Goal: Task Accomplishment & Management: Complete application form

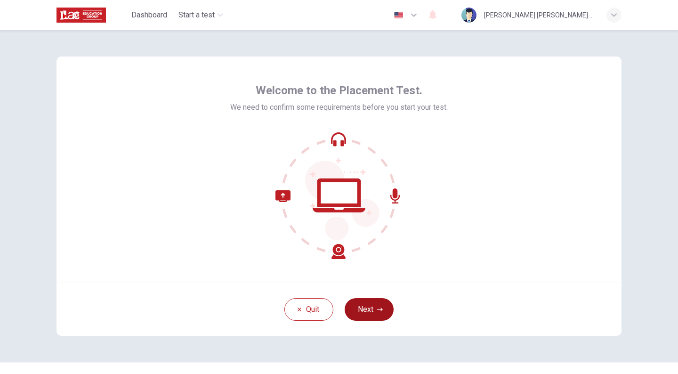
click at [379, 313] on button "Next" at bounding box center [368, 309] width 49 height 23
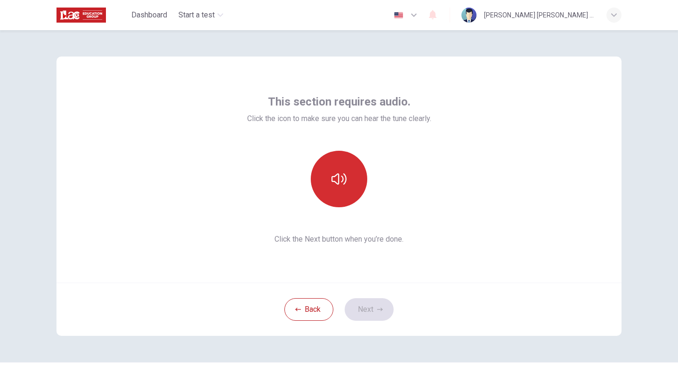
click at [340, 170] on button "button" at bounding box center [339, 179] width 56 height 56
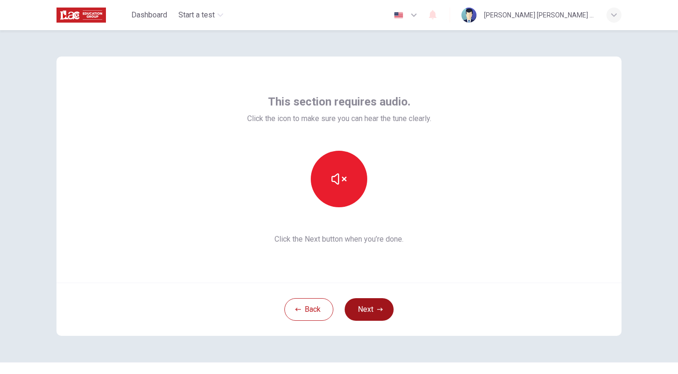
click at [372, 307] on button "Next" at bounding box center [368, 309] width 49 height 23
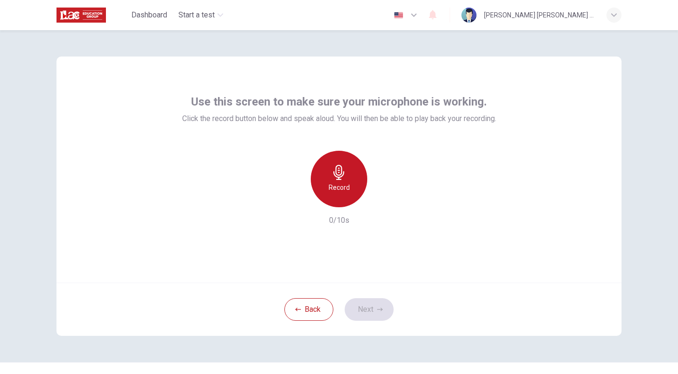
click at [339, 176] on icon "button" at bounding box center [338, 172] width 15 height 15
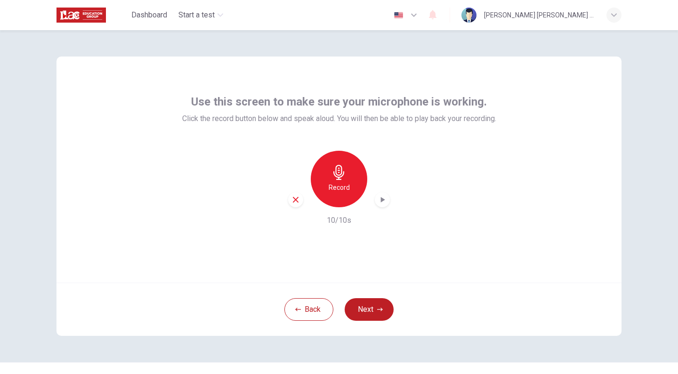
click at [381, 199] on icon "button" at bounding box center [383, 200] width 4 height 6
click at [368, 308] on button "Next" at bounding box center [368, 309] width 49 height 23
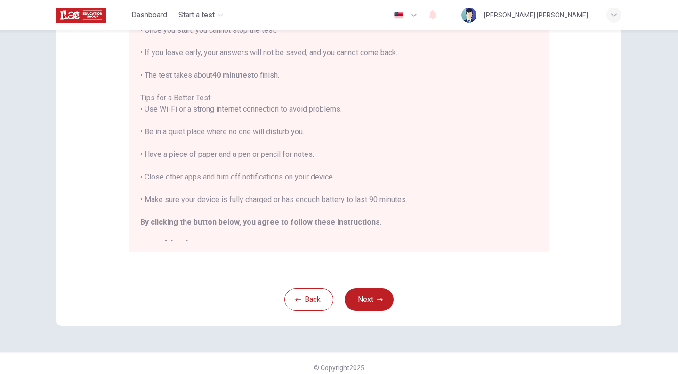
scroll to position [150, 0]
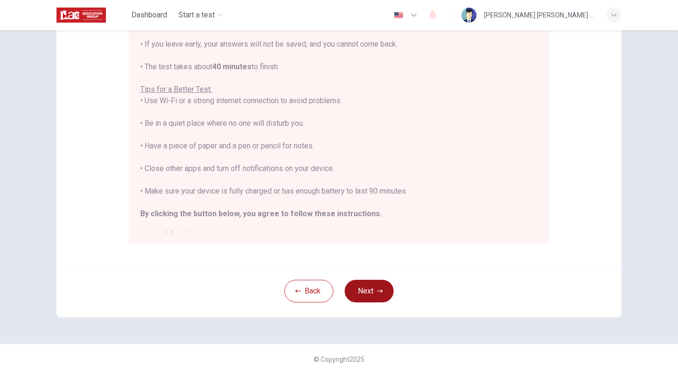
click at [370, 288] on button "Next" at bounding box center [368, 291] width 49 height 23
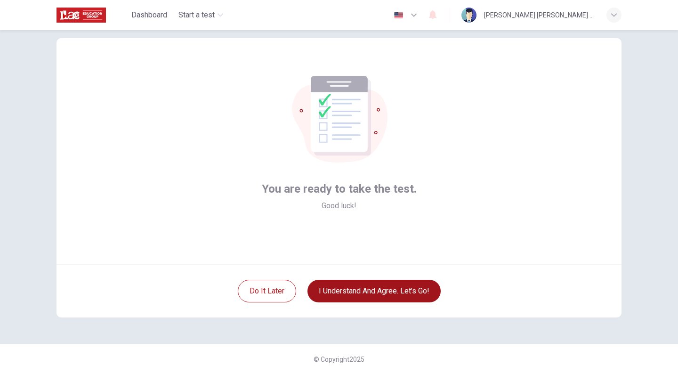
scroll to position [18, 0]
click at [379, 291] on button "I understand and agree. Let’s go!" at bounding box center [373, 291] width 133 height 23
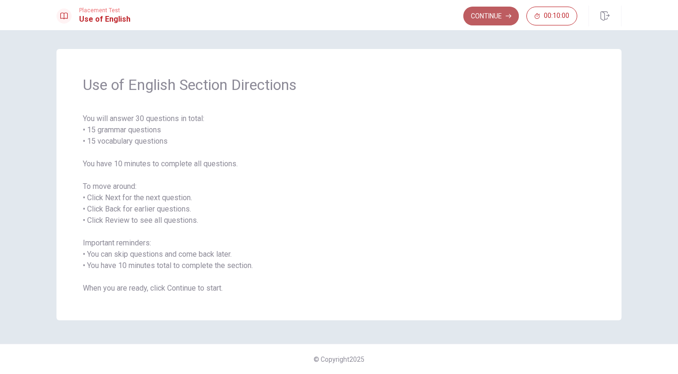
click at [486, 18] on button "Continue" at bounding box center [491, 16] width 56 height 19
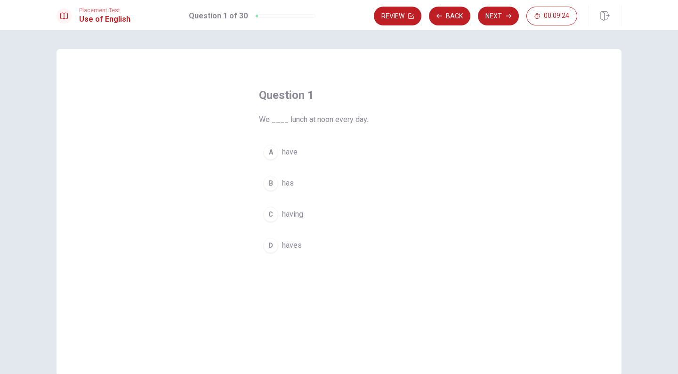
click at [270, 151] on div "A" at bounding box center [270, 151] width 15 height 15
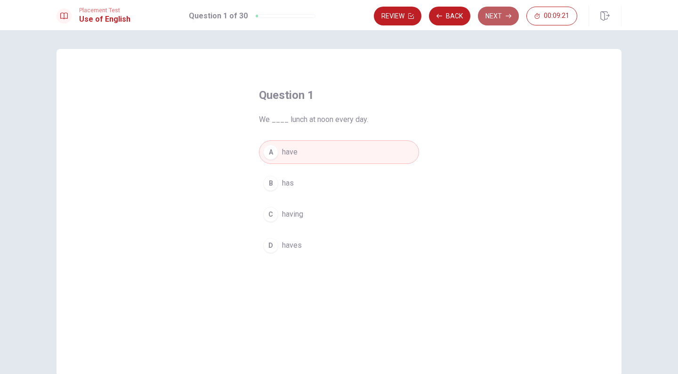
click at [499, 13] on button "Next" at bounding box center [498, 16] width 41 height 19
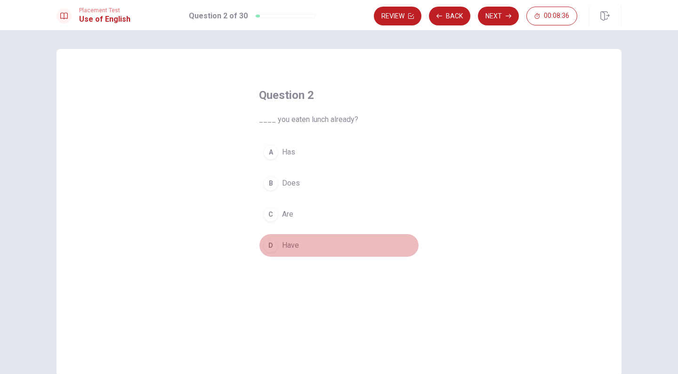
click at [269, 243] on div "D" at bounding box center [270, 245] width 15 height 15
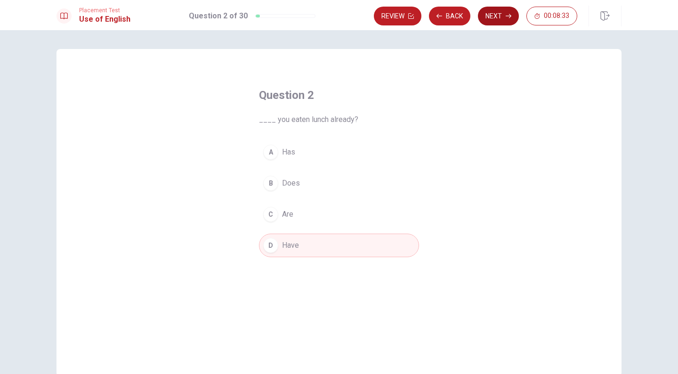
click at [503, 14] on button "Next" at bounding box center [498, 16] width 41 height 19
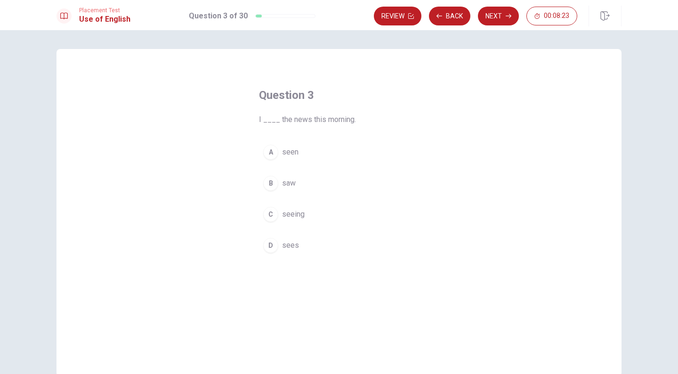
click at [267, 183] on div "B" at bounding box center [270, 183] width 15 height 15
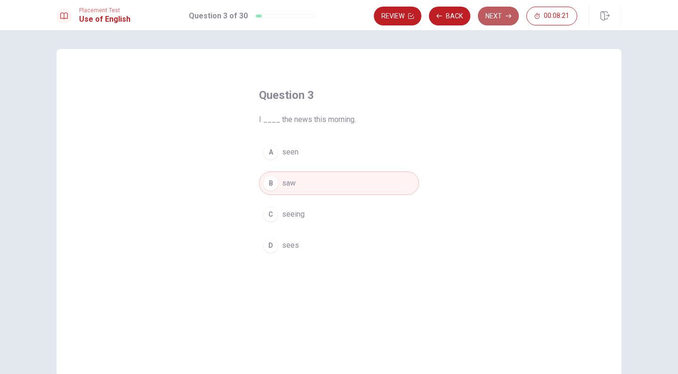
click at [507, 16] on icon "button" at bounding box center [508, 16] width 6 height 6
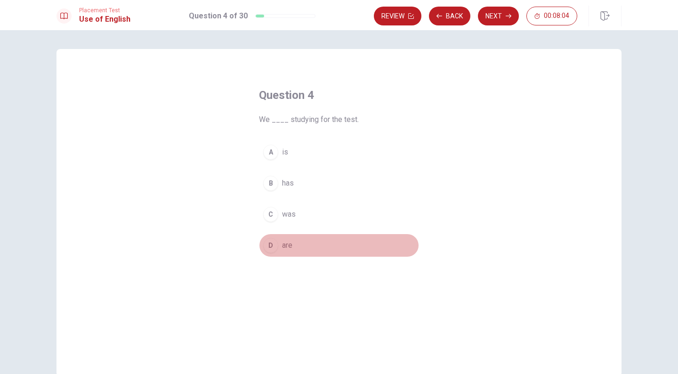
click at [264, 243] on div "D" at bounding box center [270, 245] width 15 height 15
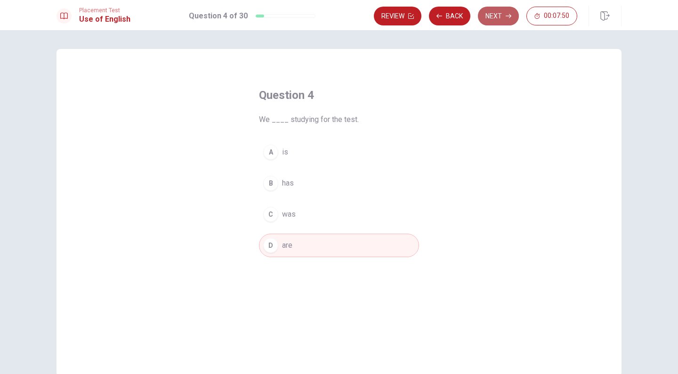
click at [504, 17] on button "Next" at bounding box center [498, 16] width 41 height 19
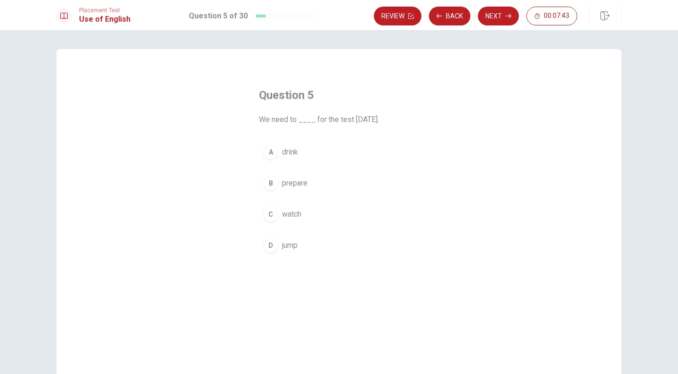
click at [270, 181] on div "B" at bounding box center [270, 183] width 15 height 15
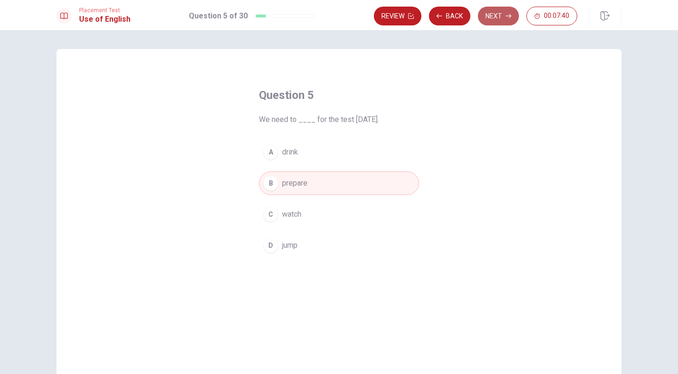
click at [494, 17] on button "Next" at bounding box center [498, 16] width 41 height 19
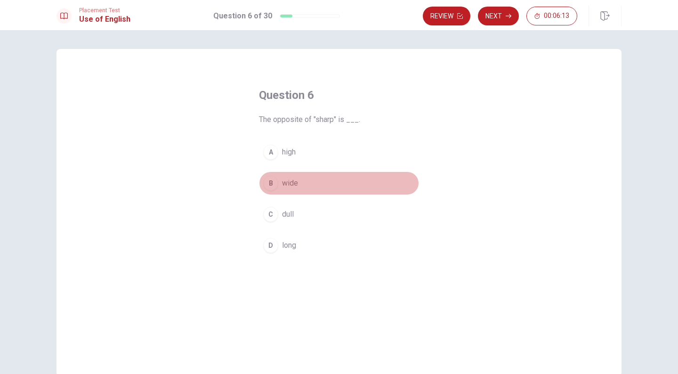
click at [267, 183] on div "B" at bounding box center [270, 183] width 15 height 15
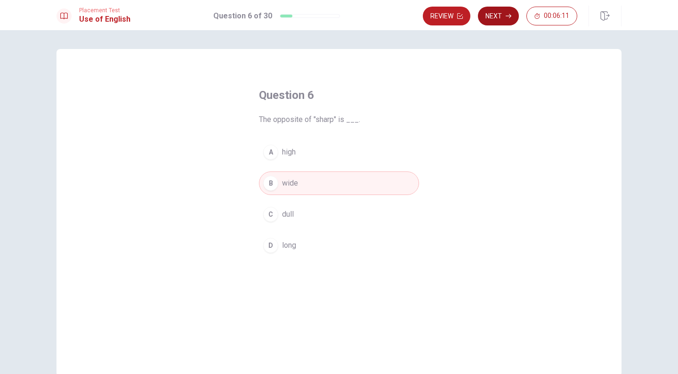
click at [509, 17] on icon "button" at bounding box center [508, 16] width 6 height 6
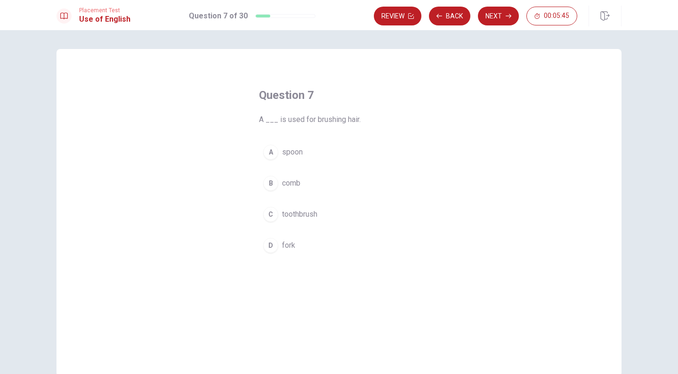
click at [272, 178] on div "B" at bounding box center [270, 183] width 15 height 15
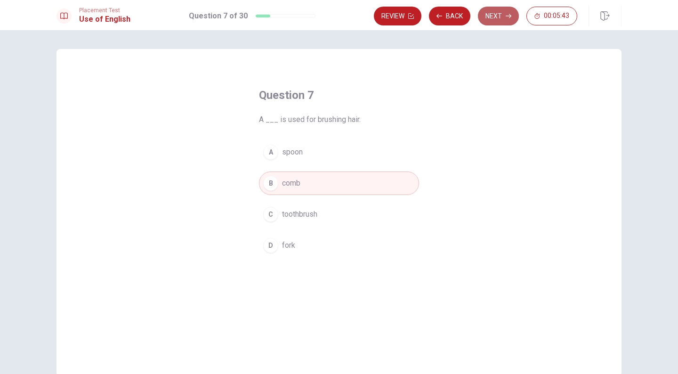
click at [490, 14] on button "Next" at bounding box center [498, 16] width 41 height 19
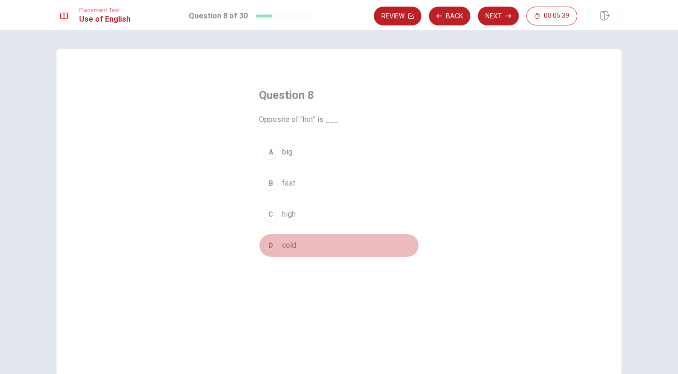
click at [270, 244] on div "D" at bounding box center [270, 245] width 15 height 15
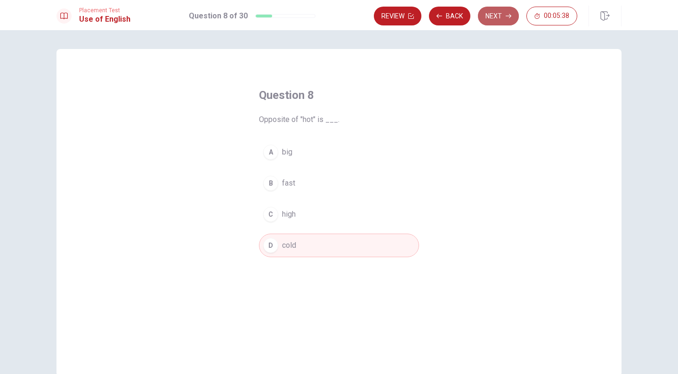
click at [501, 11] on button "Next" at bounding box center [498, 16] width 41 height 19
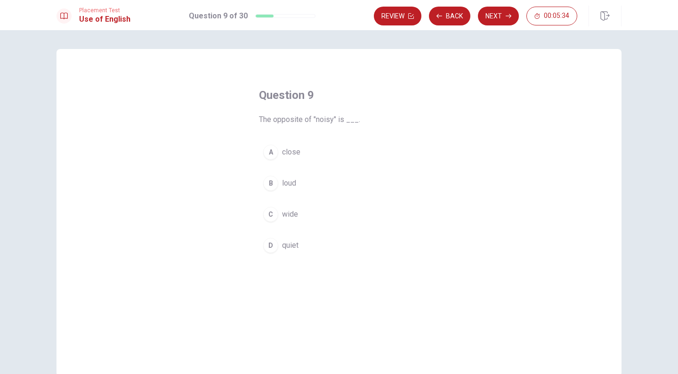
click at [269, 245] on div "D" at bounding box center [270, 245] width 15 height 15
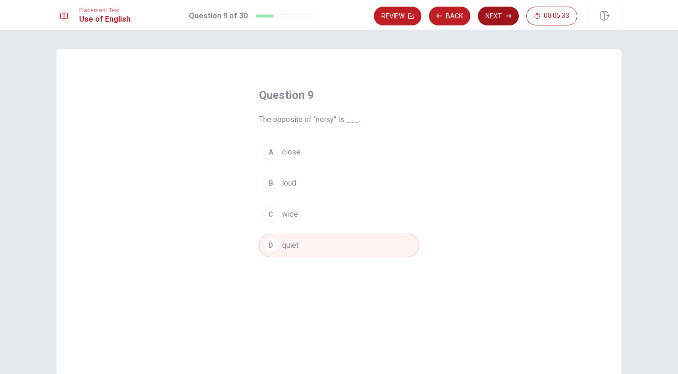
click at [499, 16] on button "Next" at bounding box center [498, 16] width 41 height 19
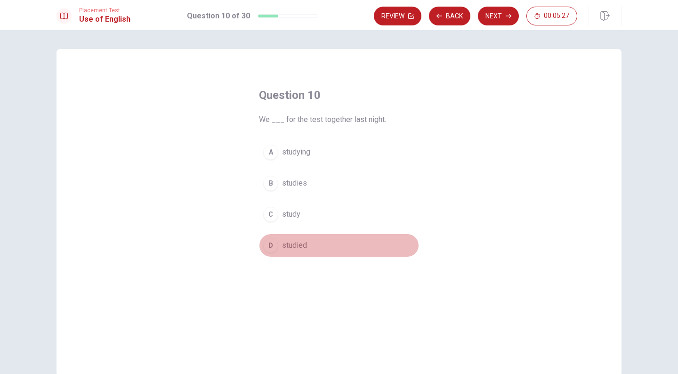
click at [267, 245] on div "D" at bounding box center [270, 245] width 15 height 15
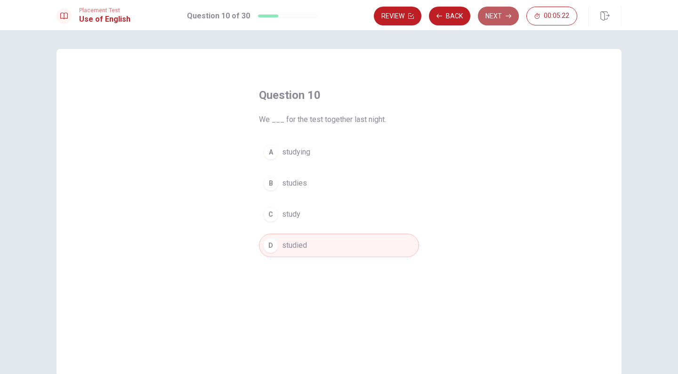
click at [496, 20] on button "Next" at bounding box center [498, 16] width 41 height 19
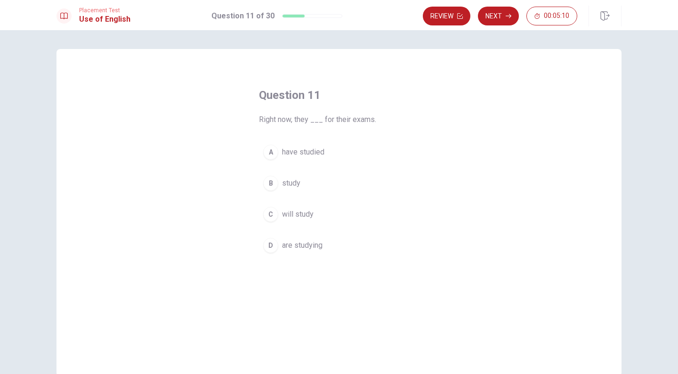
click at [271, 244] on div "D" at bounding box center [270, 245] width 15 height 15
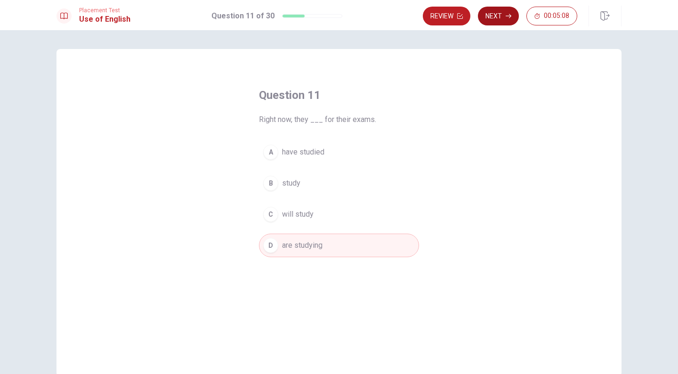
click at [495, 16] on button "Next" at bounding box center [498, 16] width 41 height 19
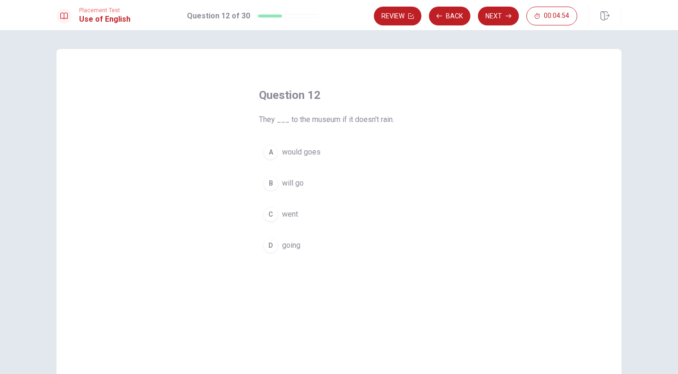
click at [266, 243] on div "D" at bounding box center [270, 245] width 15 height 15
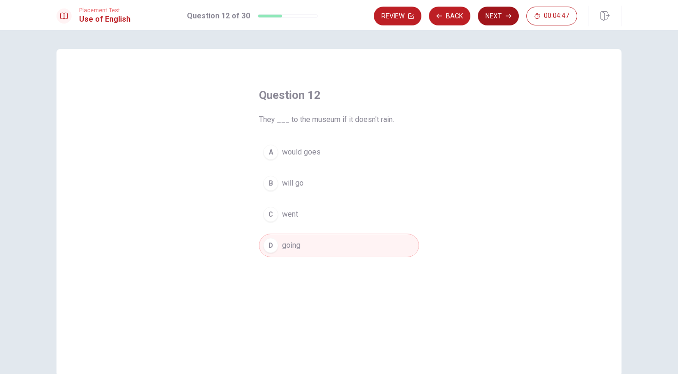
click at [503, 9] on button "Next" at bounding box center [498, 16] width 41 height 19
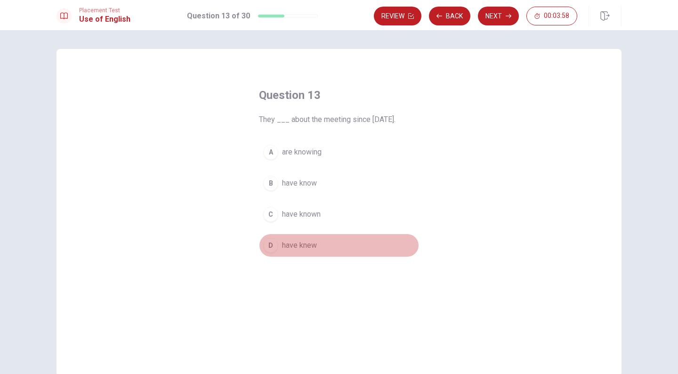
click at [268, 244] on div "D" at bounding box center [270, 245] width 15 height 15
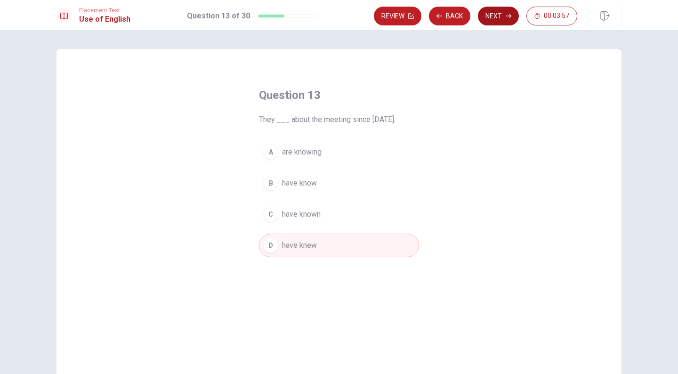
click at [504, 15] on button "Next" at bounding box center [498, 16] width 41 height 19
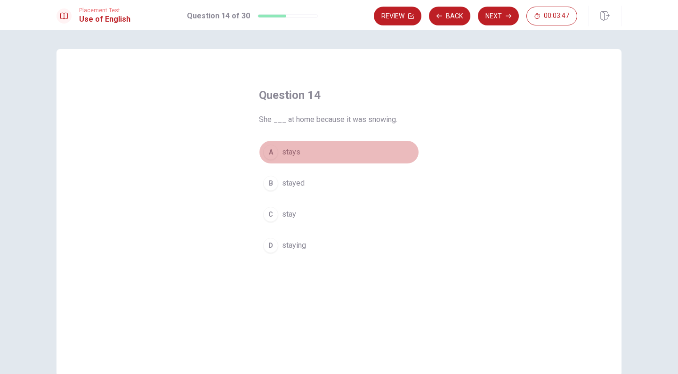
click at [267, 151] on div "A" at bounding box center [270, 151] width 15 height 15
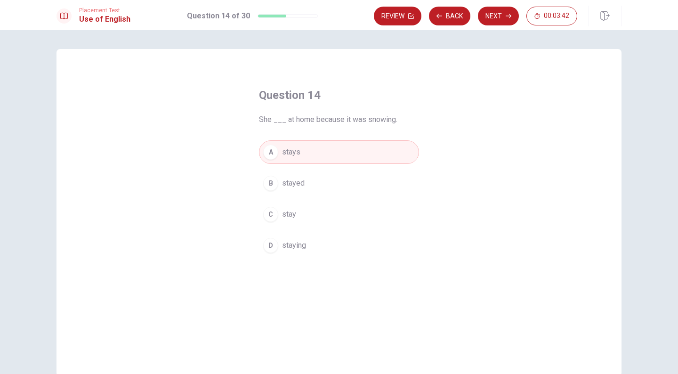
click at [287, 184] on span "stayed" at bounding box center [293, 182] width 23 height 11
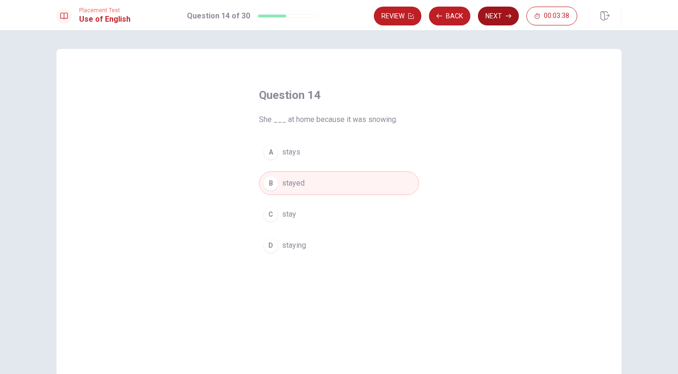
click at [498, 17] on button "Next" at bounding box center [498, 16] width 41 height 19
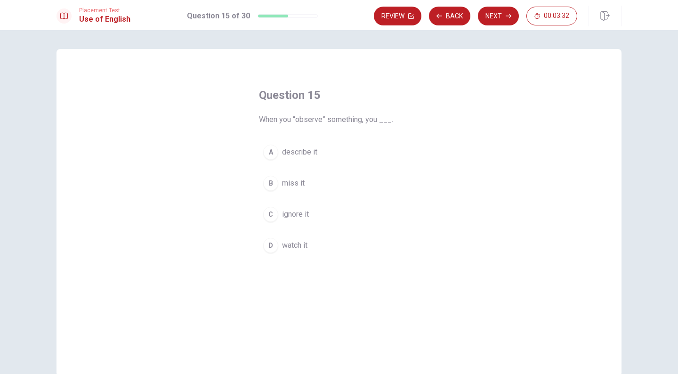
click at [271, 246] on div "D" at bounding box center [270, 245] width 15 height 15
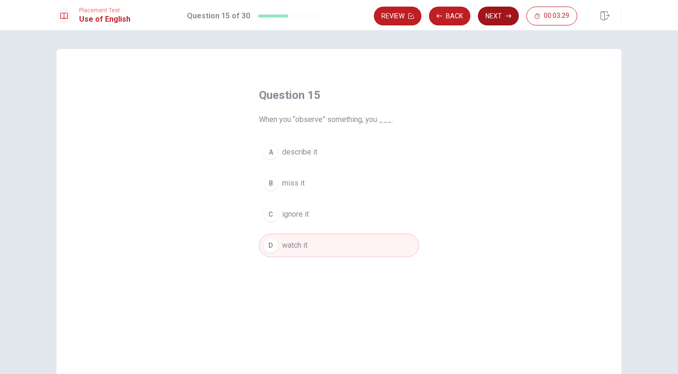
click at [502, 11] on button "Next" at bounding box center [498, 16] width 41 height 19
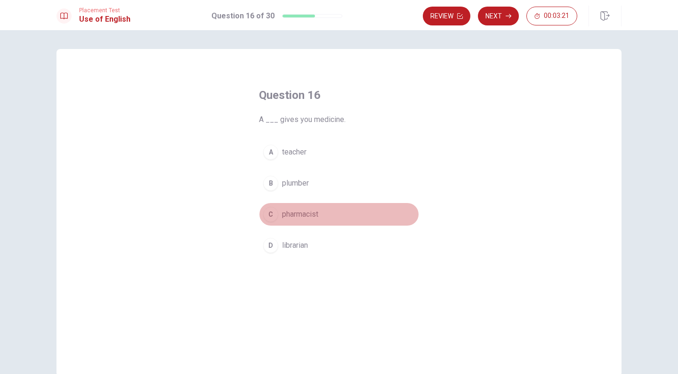
click at [265, 215] on div "C" at bounding box center [270, 214] width 15 height 15
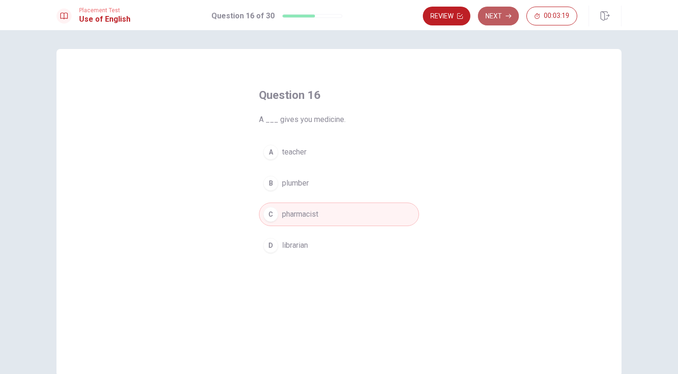
click at [501, 16] on button "Next" at bounding box center [498, 16] width 41 height 19
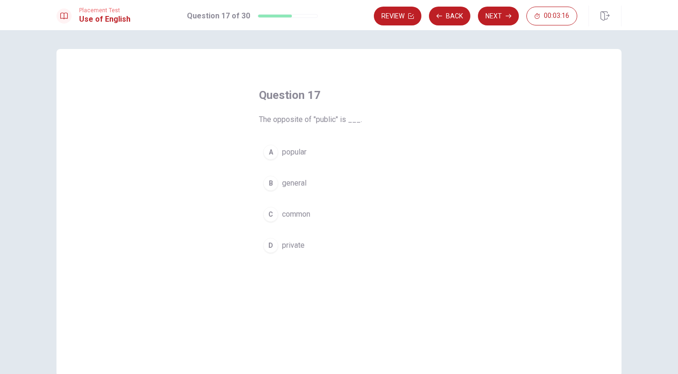
click at [268, 244] on div "D" at bounding box center [270, 245] width 15 height 15
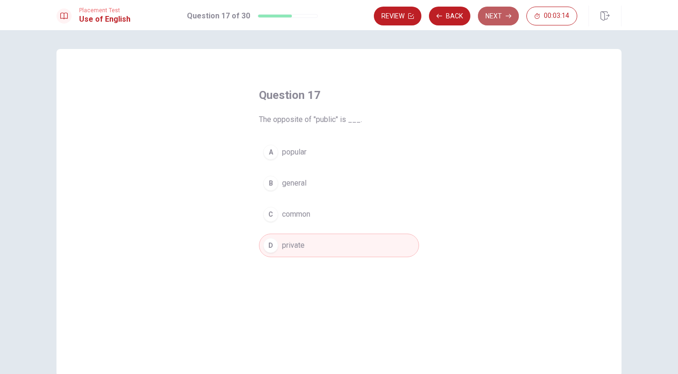
click at [498, 12] on button "Next" at bounding box center [498, 16] width 41 height 19
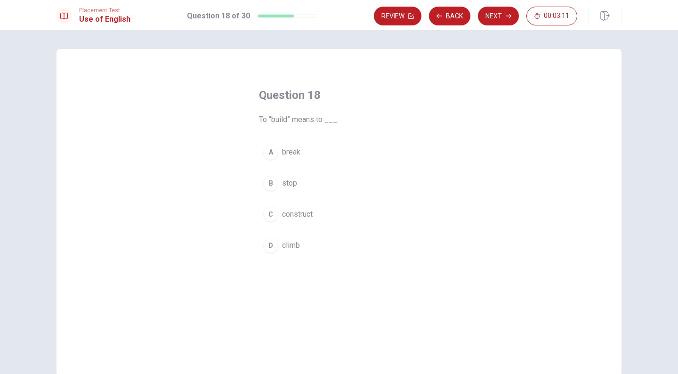
click at [266, 216] on div "C" at bounding box center [270, 214] width 15 height 15
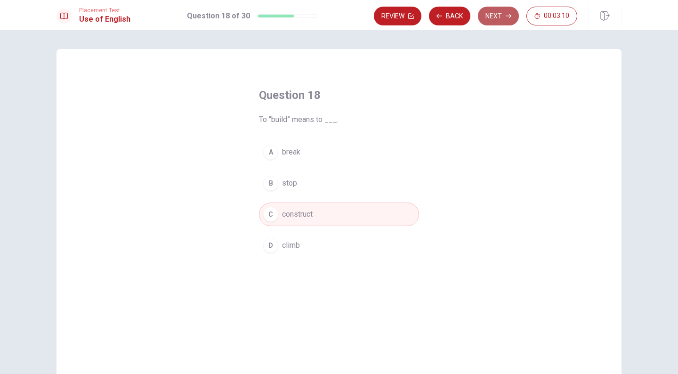
click at [500, 14] on button "Next" at bounding box center [498, 16] width 41 height 19
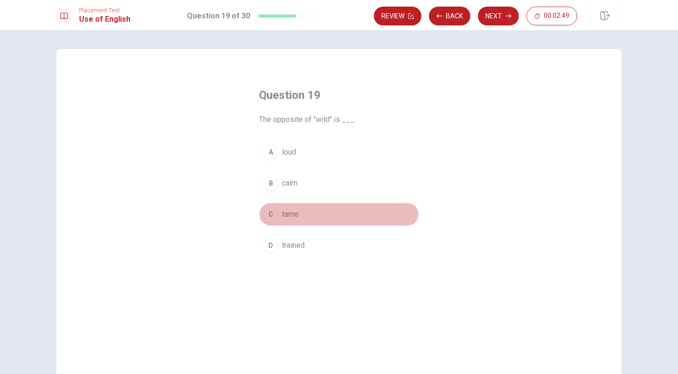
click at [264, 213] on div "C" at bounding box center [270, 214] width 15 height 15
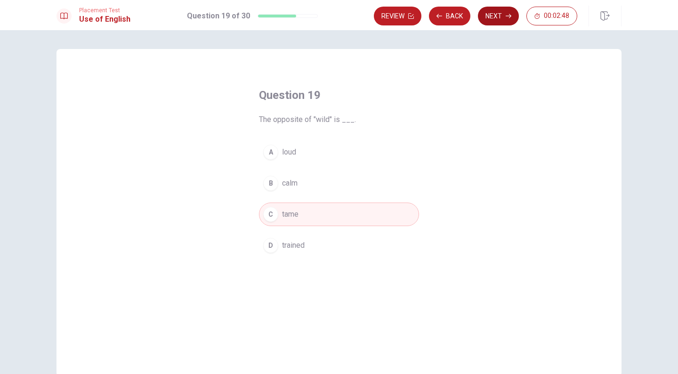
click at [504, 13] on button "Next" at bounding box center [498, 16] width 41 height 19
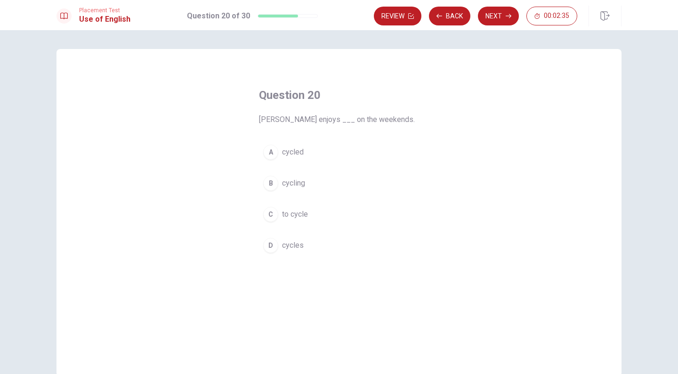
click at [266, 213] on div "C" at bounding box center [270, 214] width 15 height 15
click at [496, 15] on button "Next" at bounding box center [498, 16] width 41 height 19
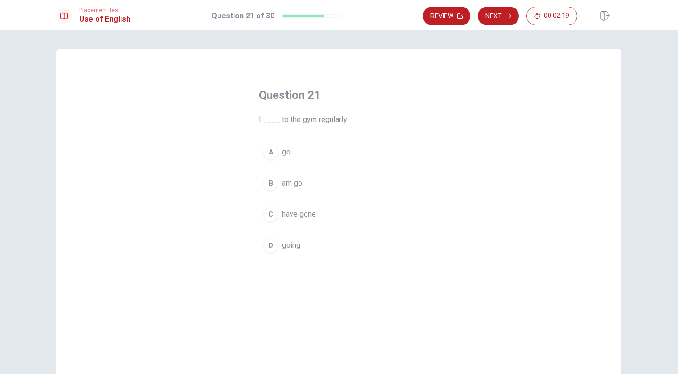
click at [270, 246] on div "D" at bounding box center [270, 245] width 15 height 15
click at [266, 182] on div "B" at bounding box center [270, 183] width 15 height 15
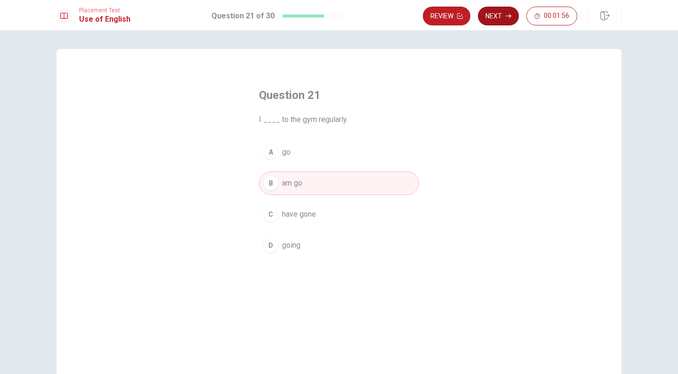
click at [504, 16] on button "Next" at bounding box center [498, 16] width 41 height 19
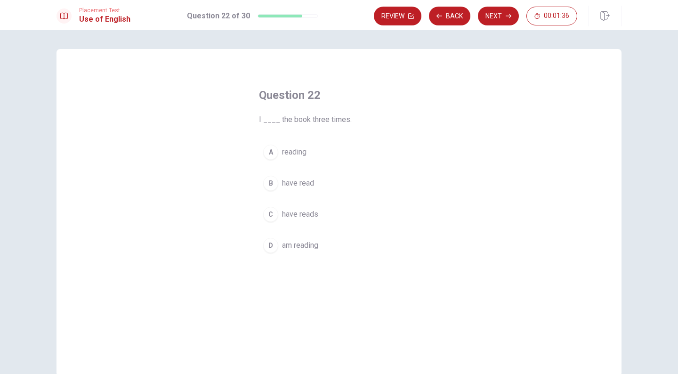
click at [263, 181] on div "B" at bounding box center [270, 183] width 15 height 15
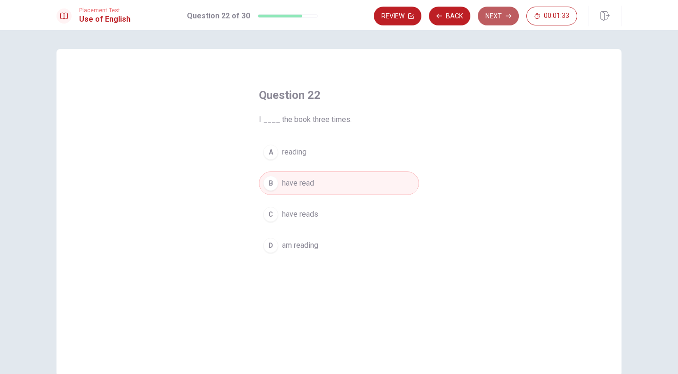
click at [489, 16] on button "Next" at bounding box center [498, 16] width 41 height 19
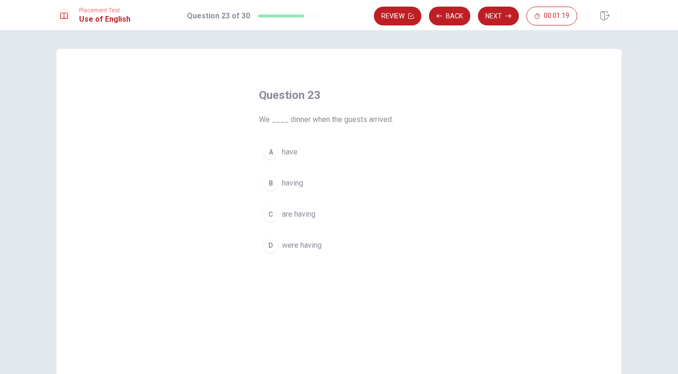
click at [269, 241] on div "D" at bounding box center [270, 245] width 15 height 15
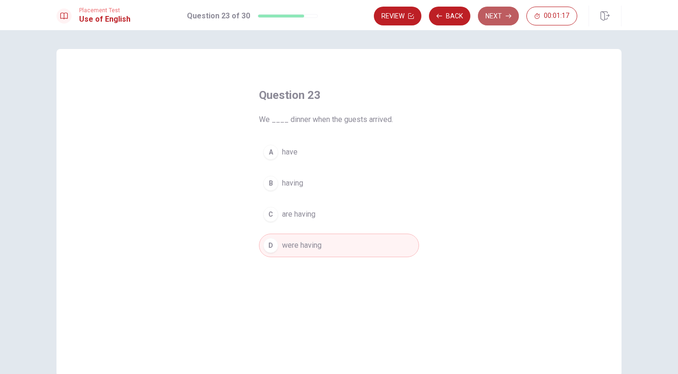
click at [496, 15] on button "Next" at bounding box center [498, 16] width 41 height 19
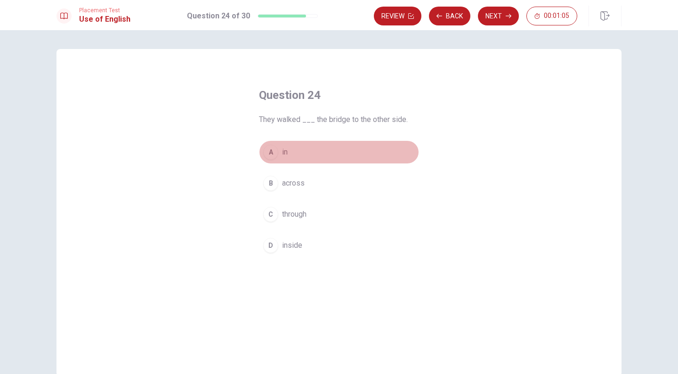
click at [268, 153] on div "A" at bounding box center [270, 151] width 15 height 15
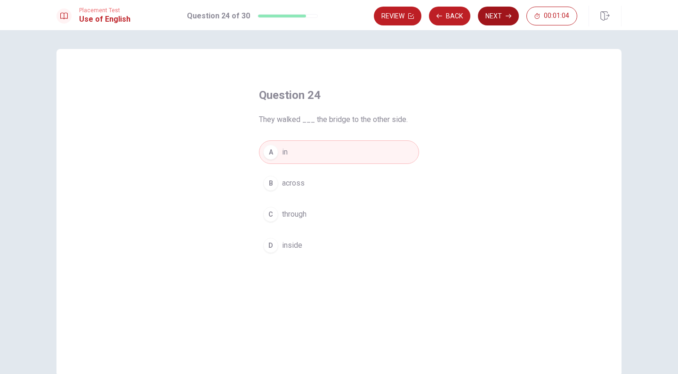
click at [500, 16] on button "Next" at bounding box center [498, 16] width 41 height 19
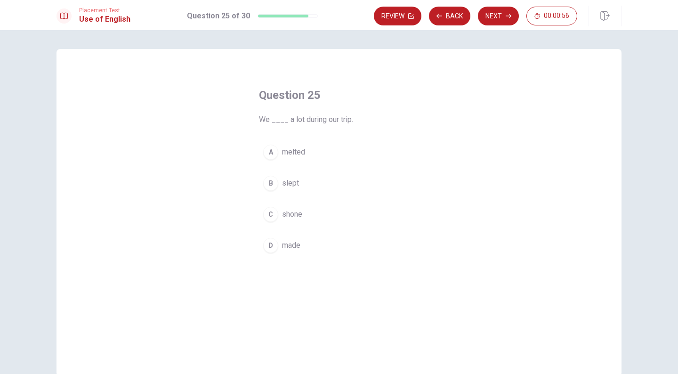
click at [267, 183] on div "B" at bounding box center [270, 183] width 15 height 15
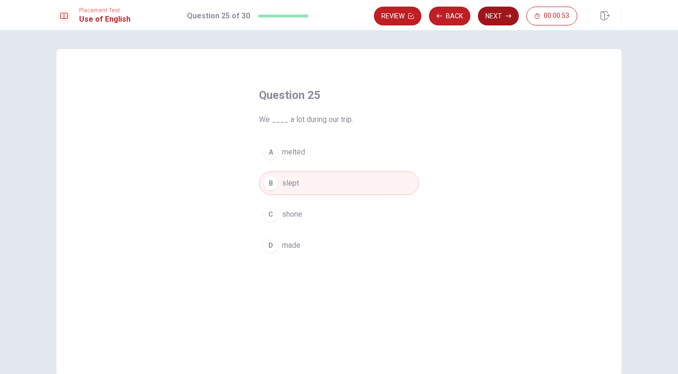
click at [494, 14] on button "Next" at bounding box center [498, 16] width 41 height 19
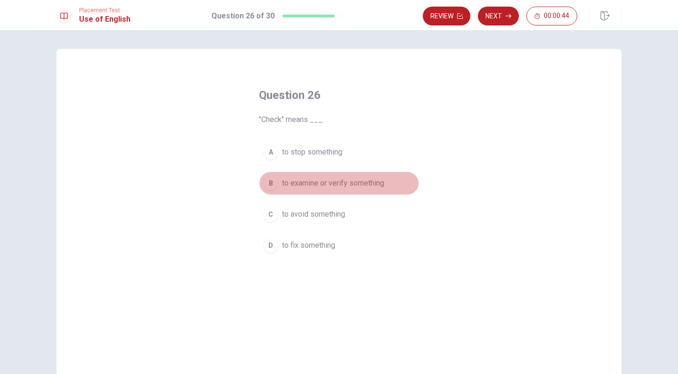
click at [270, 183] on div "B" at bounding box center [270, 183] width 15 height 15
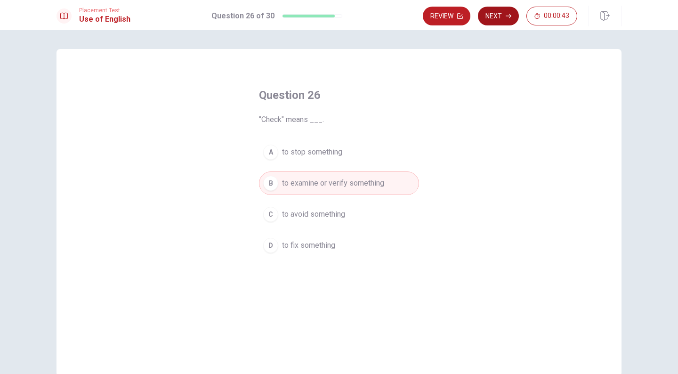
click at [494, 19] on button "Next" at bounding box center [498, 16] width 41 height 19
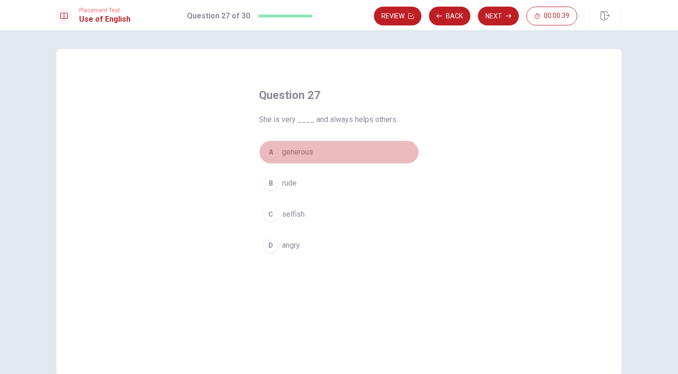
click at [268, 152] on div "A" at bounding box center [270, 151] width 15 height 15
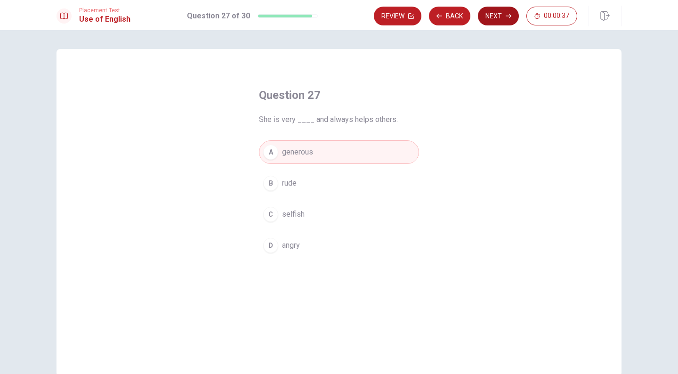
click at [497, 16] on button "Next" at bounding box center [498, 16] width 41 height 19
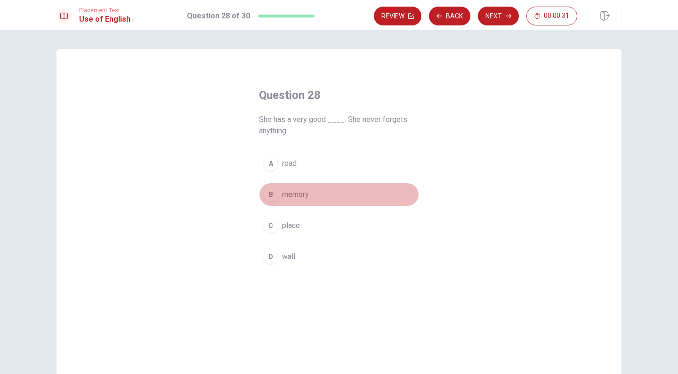
click at [268, 193] on div "B" at bounding box center [270, 194] width 15 height 15
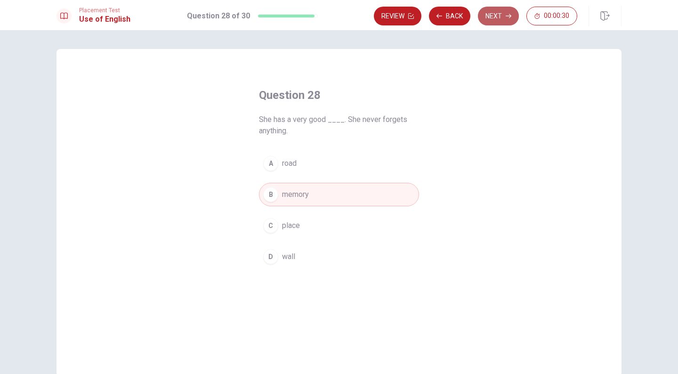
click at [508, 15] on icon "button" at bounding box center [508, 16] width 6 height 6
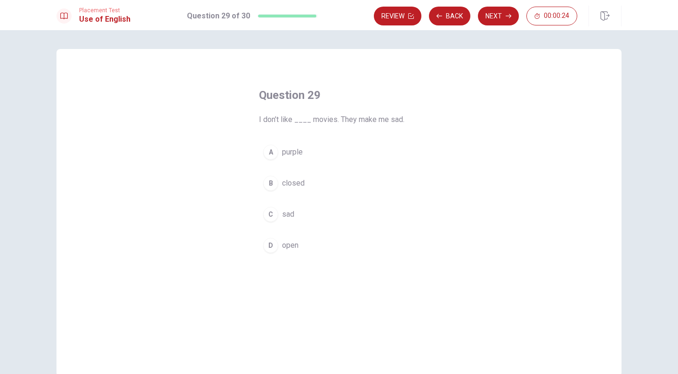
click at [264, 215] on div "C" at bounding box center [270, 214] width 15 height 15
click at [501, 16] on button "Next" at bounding box center [498, 16] width 41 height 19
click at [269, 216] on div "C" at bounding box center [270, 214] width 15 height 15
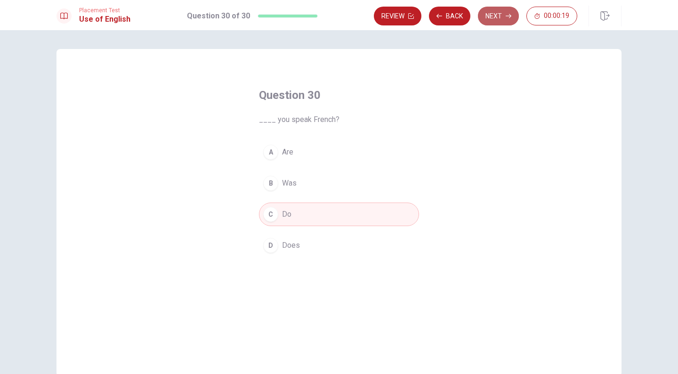
click at [493, 16] on button "Next" at bounding box center [498, 16] width 41 height 19
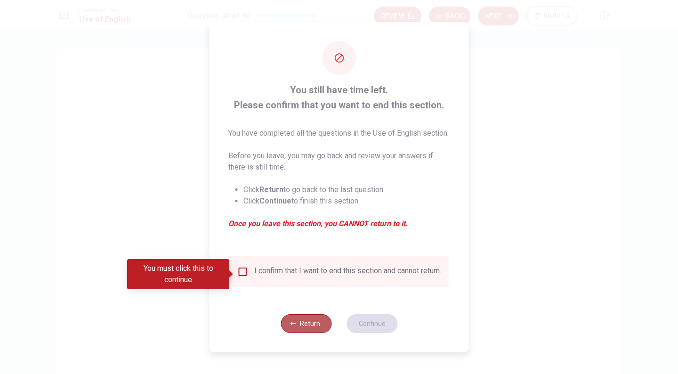
click at [303, 329] on button "Return" at bounding box center [305, 323] width 51 height 19
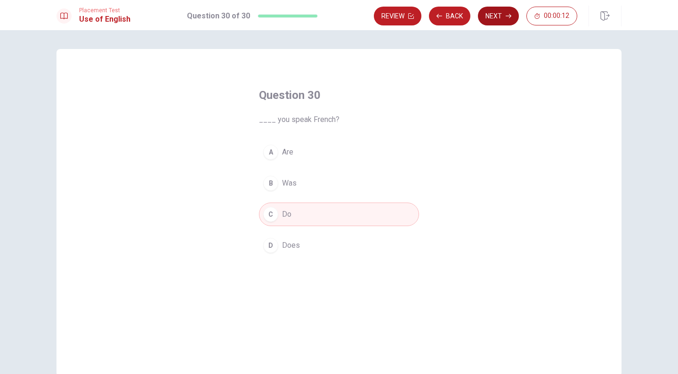
click at [497, 12] on button "Next" at bounding box center [498, 16] width 41 height 19
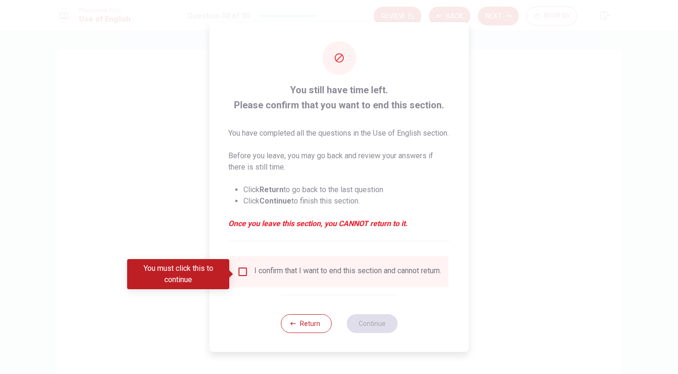
click at [302, 333] on button "Return" at bounding box center [305, 323] width 51 height 19
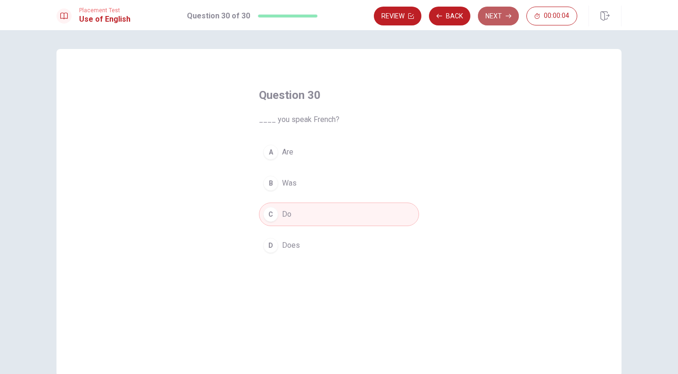
click at [499, 11] on button "Next" at bounding box center [498, 16] width 41 height 19
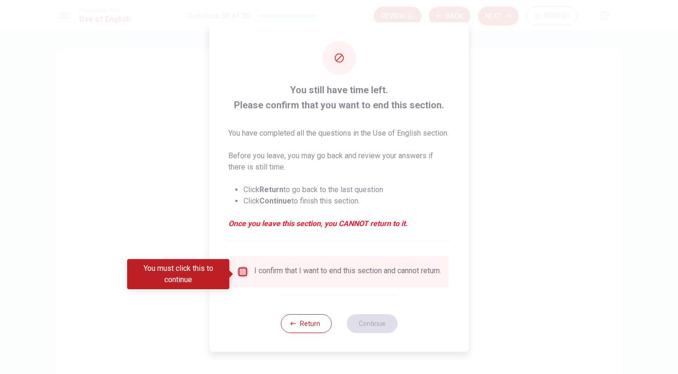
click at [237, 273] on input "You must click this to continue" at bounding box center [242, 271] width 11 height 11
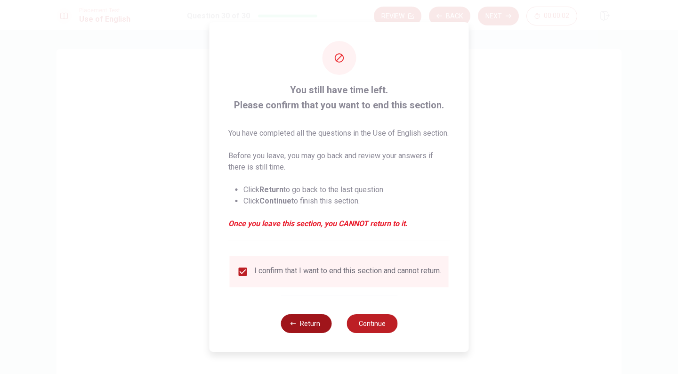
click at [313, 330] on button "Return" at bounding box center [305, 323] width 51 height 19
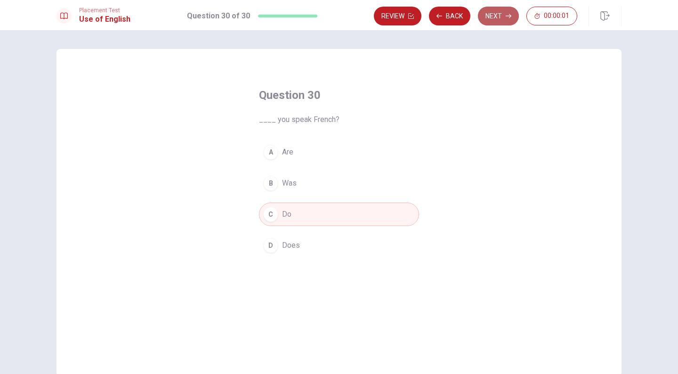
click at [496, 16] on button "Next" at bounding box center [498, 16] width 41 height 19
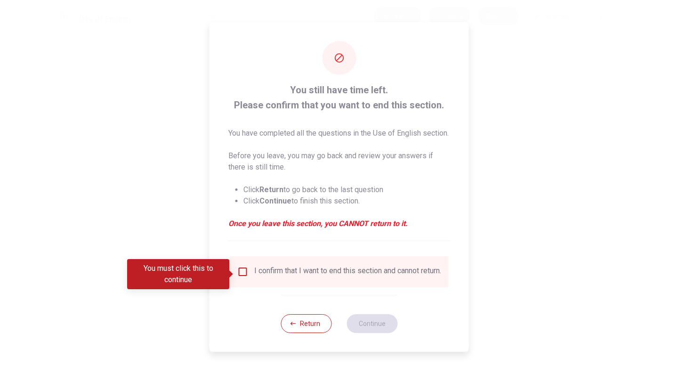
click at [241, 275] on input "You must click this to continue" at bounding box center [242, 271] width 11 height 11
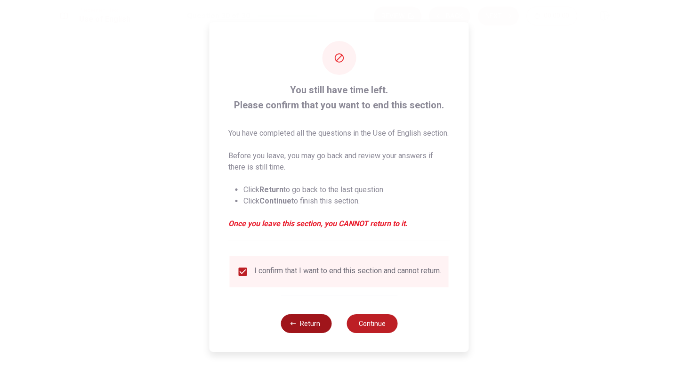
click at [295, 329] on button "Return" at bounding box center [305, 323] width 51 height 19
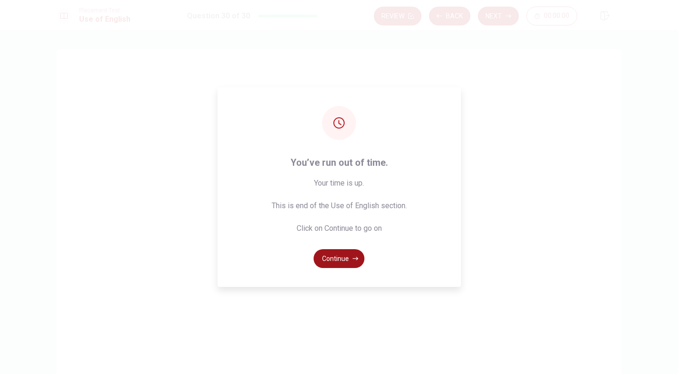
click at [348, 259] on button "Continue" at bounding box center [338, 258] width 51 height 19
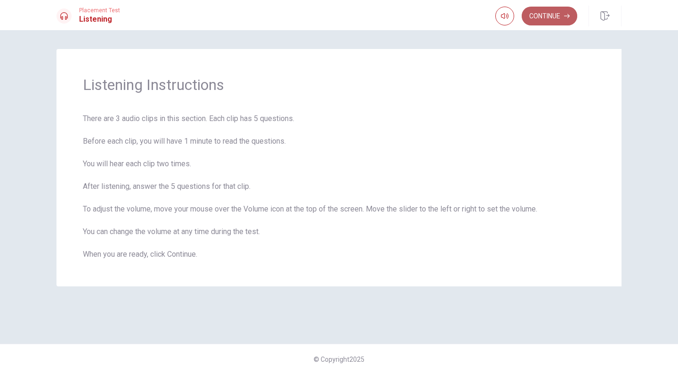
click at [546, 11] on button "Continue" at bounding box center [549, 16] width 56 height 19
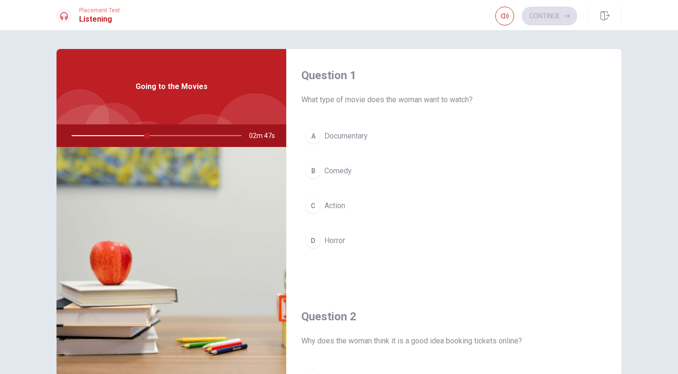
click at [313, 173] on div "B" at bounding box center [312, 170] width 15 height 15
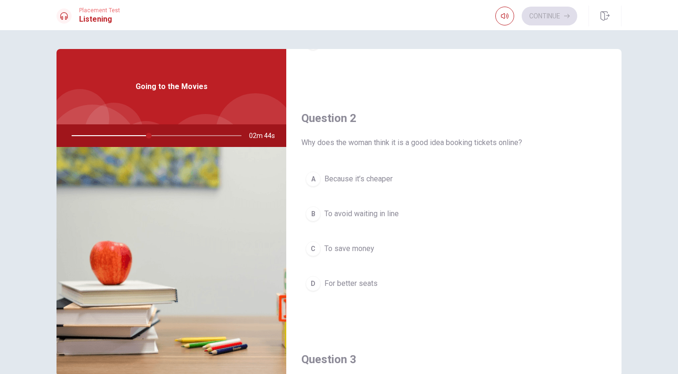
scroll to position [235, 0]
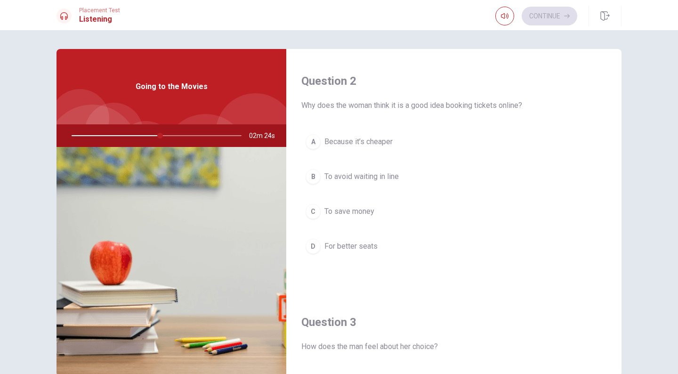
click at [311, 177] on div "B" at bounding box center [312, 176] width 15 height 15
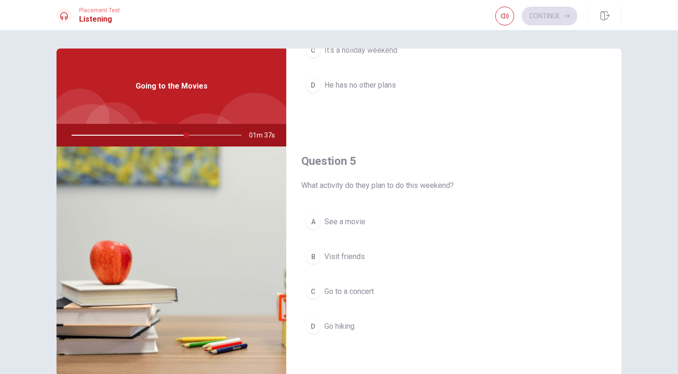
scroll to position [0, 0]
click at [310, 222] on div "A" at bounding box center [312, 222] width 15 height 15
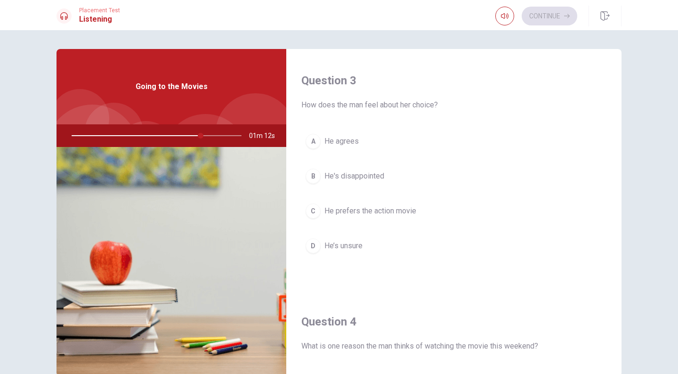
scroll to position [454, 0]
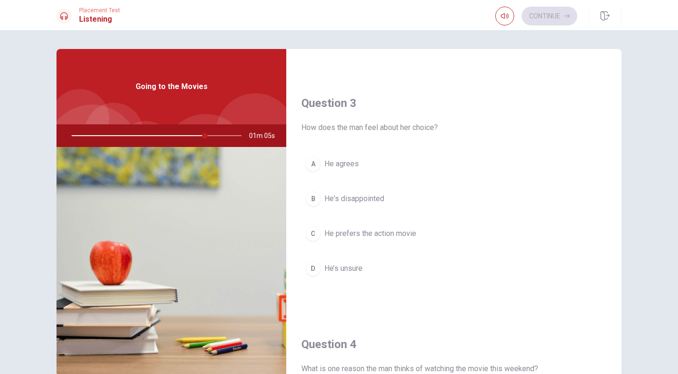
click at [309, 163] on div "A" at bounding box center [312, 163] width 15 height 15
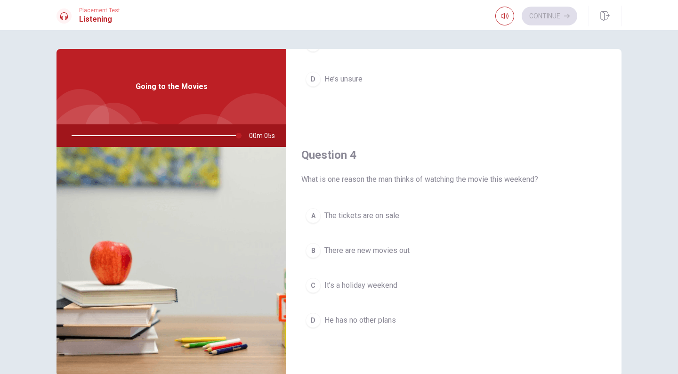
scroll to position [642, 0]
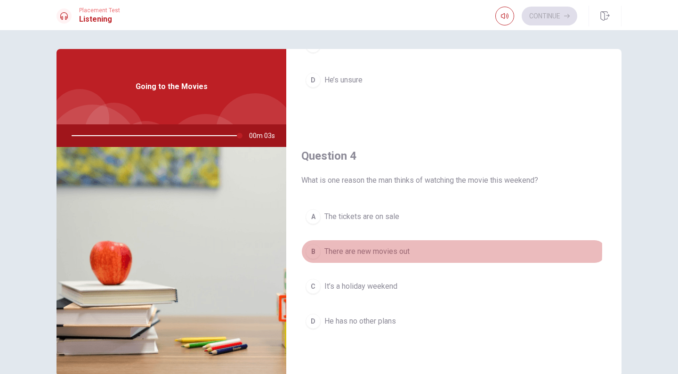
click at [311, 249] on div "B" at bounding box center [312, 251] width 15 height 15
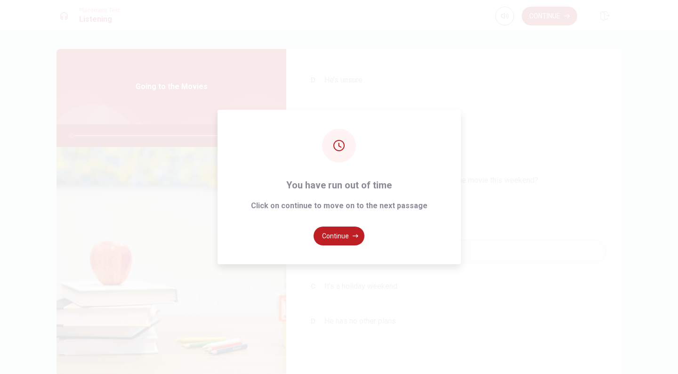
type input "0"
click at [329, 240] on button "Continue" at bounding box center [338, 235] width 51 height 19
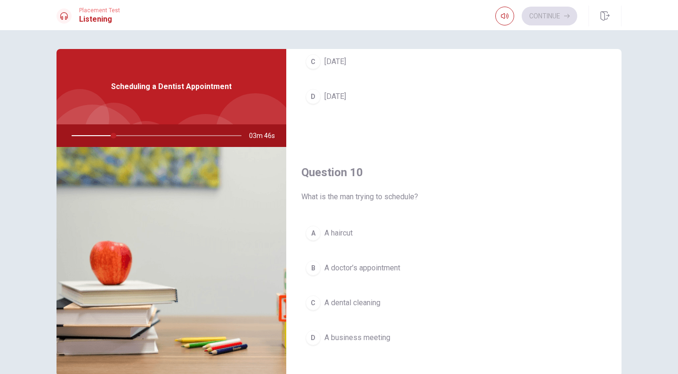
scroll to position [878, 0]
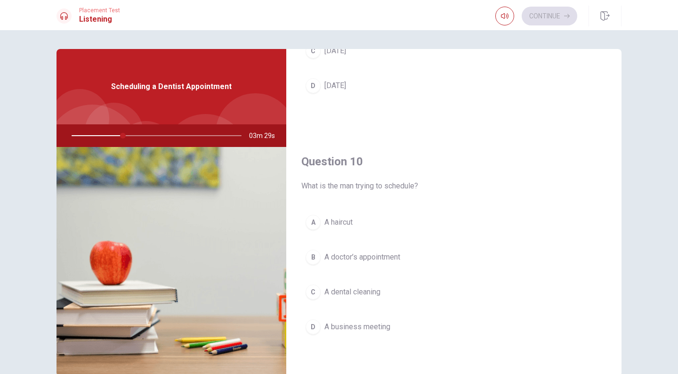
click at [309, 290] on div "C" at bounding box center [312, 291] width 15 height 15
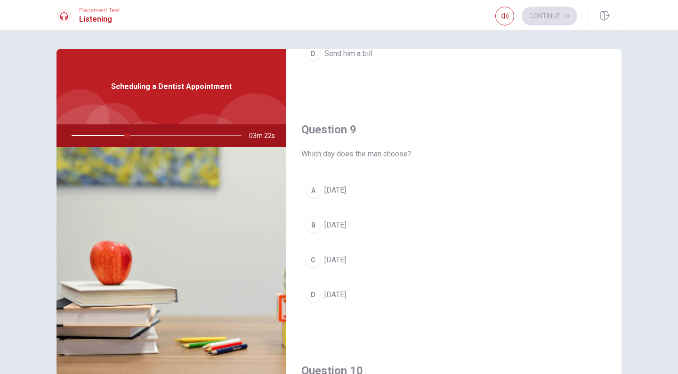
scroll to position [689, 0]
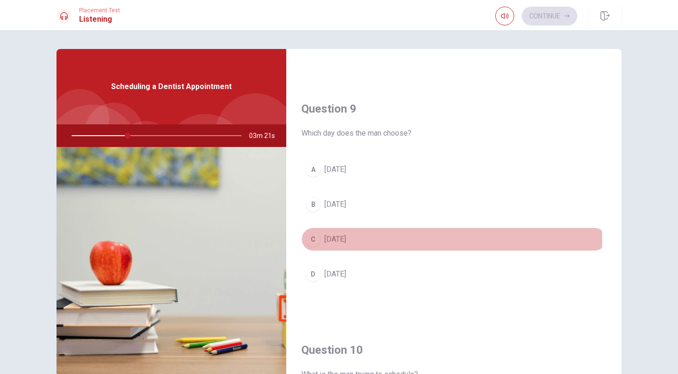
click at [311, 239] on div "C" at bounding box center [312, 239] width 15 height 15
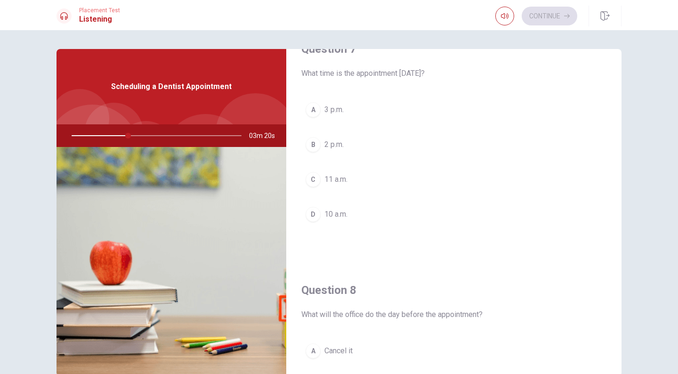
scroll to position [266, 0]
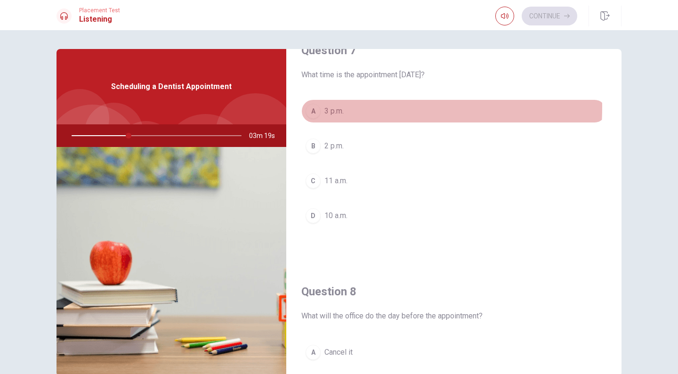
click at [308, 107] on div "A" at bounding box center [312, 111] width 15 height 15
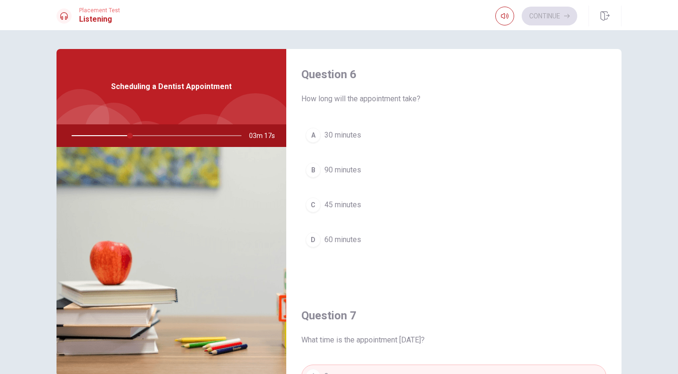
scroll to position [0, 0]
click at [311, 205] on div "C" at bounding box center [312, 205] width 15 height 15
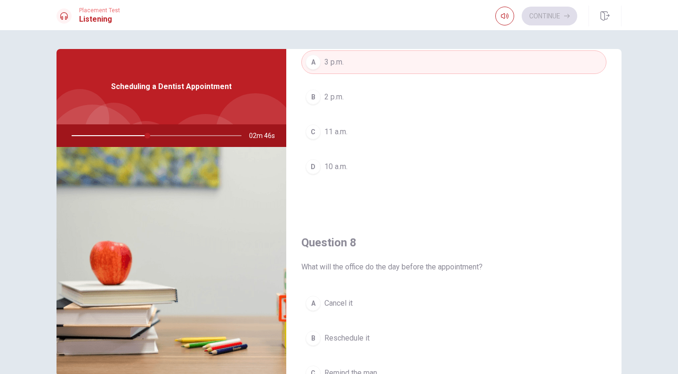
scroll to position [424, 0]
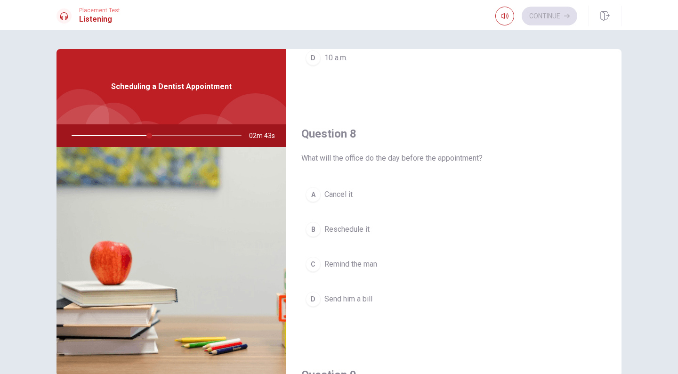
click at [309, 262] on div "C" at bounding box center [312, 263] width 15 height 15
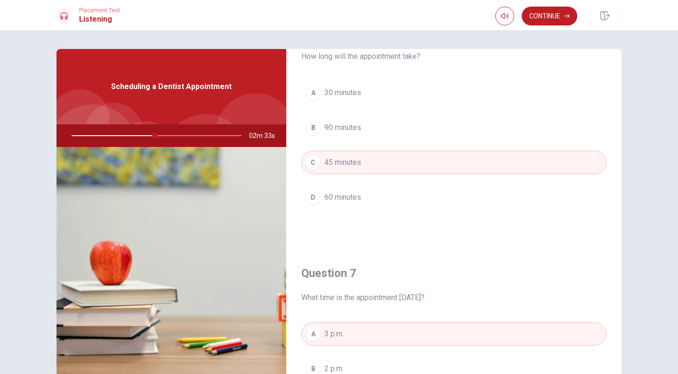
scroll to position [0, 0]
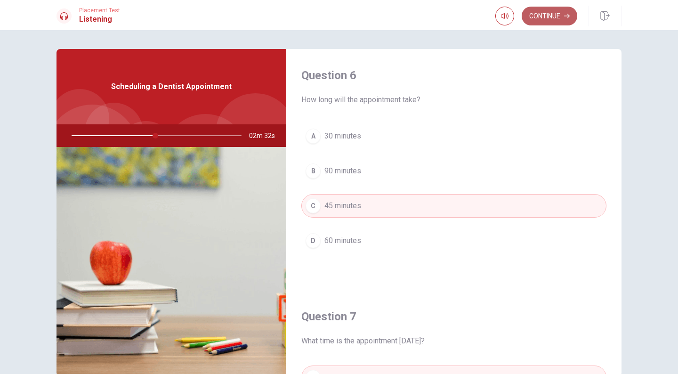
click at [545, 15] on button "Continue" at bounding box center [549, 16] width 56 height 19
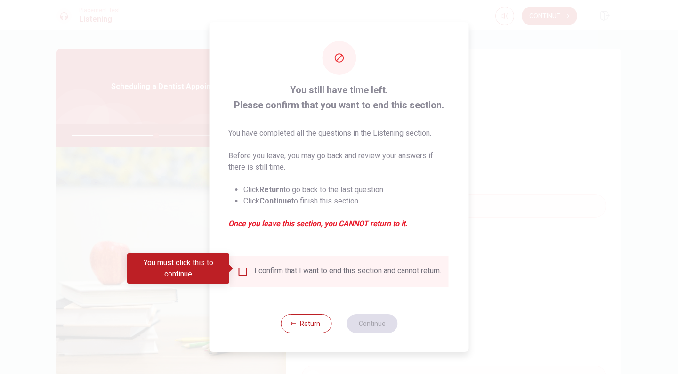
click at [240, 269] on input "You must click this to continue" at bounding box center [242, 271] width 11 height 11
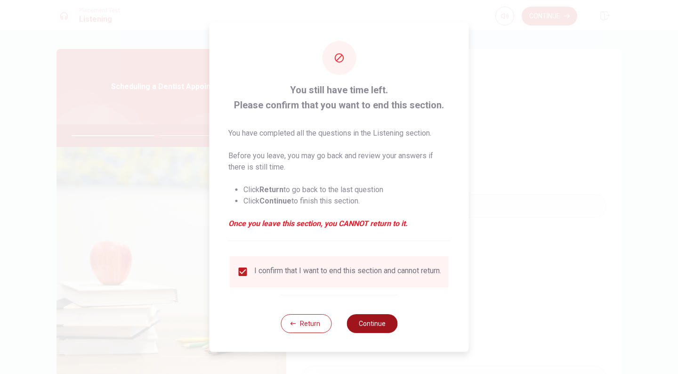
click at [370, 327] on button "Continue" at bounding box center [371, 323] width 51 height 19
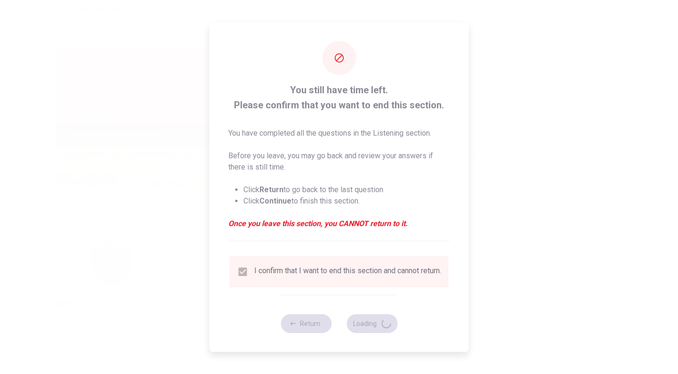
type input "51"
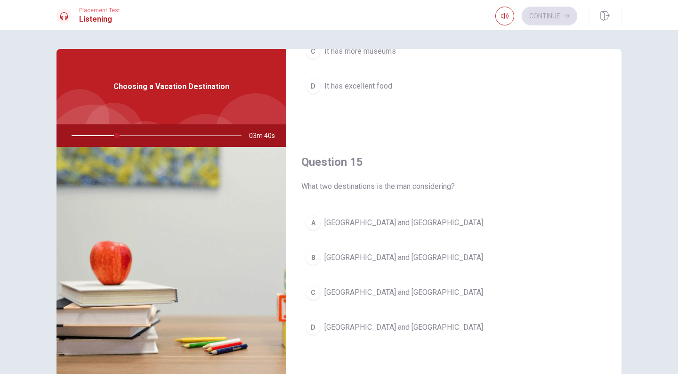
scroll to position [878, 0]
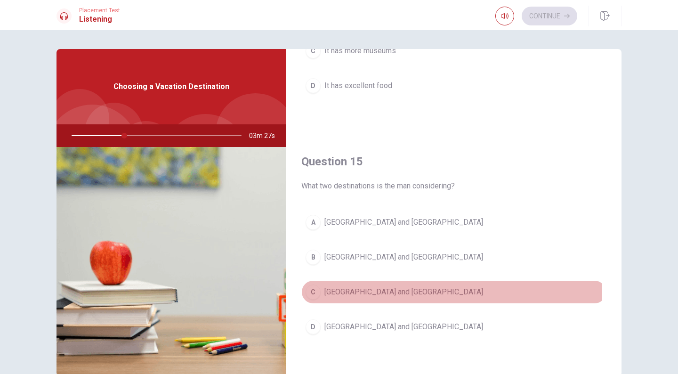
click at [312, 289] on div "C" at bounding box center [312, 291] width 15 height 15
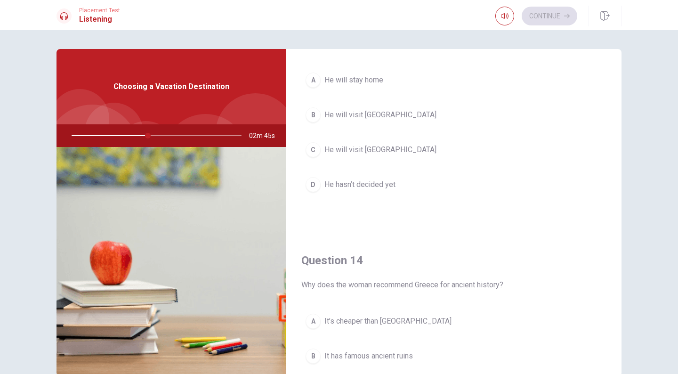
scroll to position [642, 0]
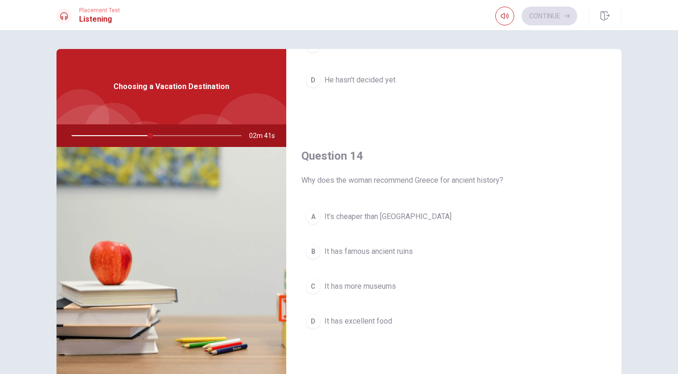
click at [316, 250] on div "B" at bounding box center [312, 251] width 15 height 15
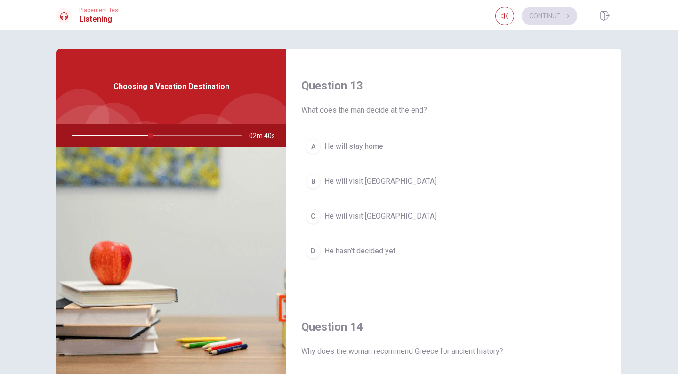
scroll to position [454, 0]
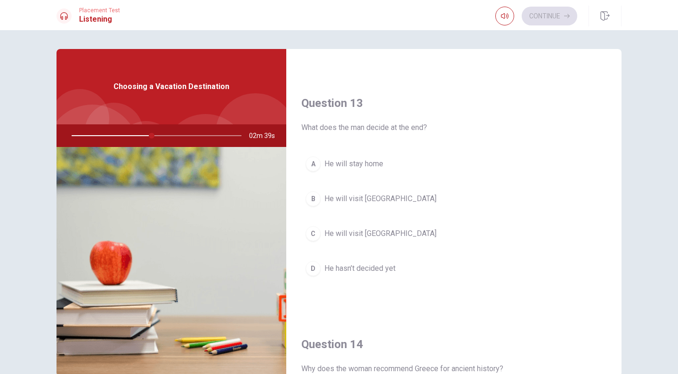
click at [309, 198] on div "B" at bounding box center [312, 198] width 15 height 15
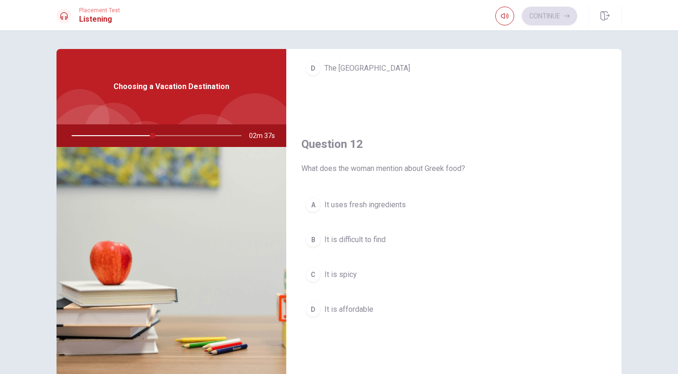
scroll to position [172, 0]
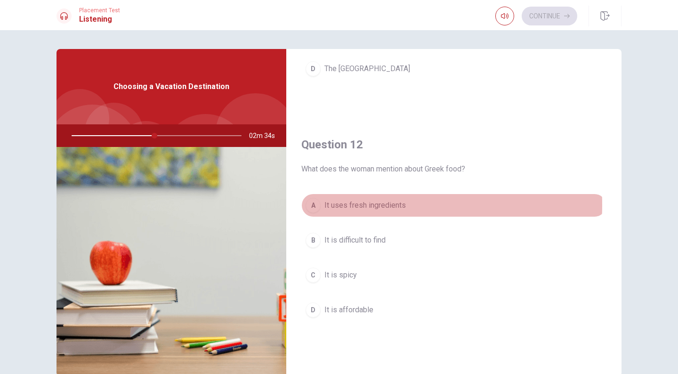
click at [316, 205] on div "A" at bounding box center [312, 205] width 15 height 15
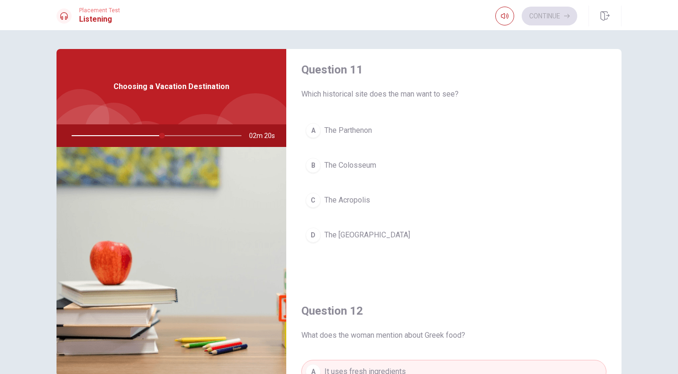
scroll to position [0, 0]
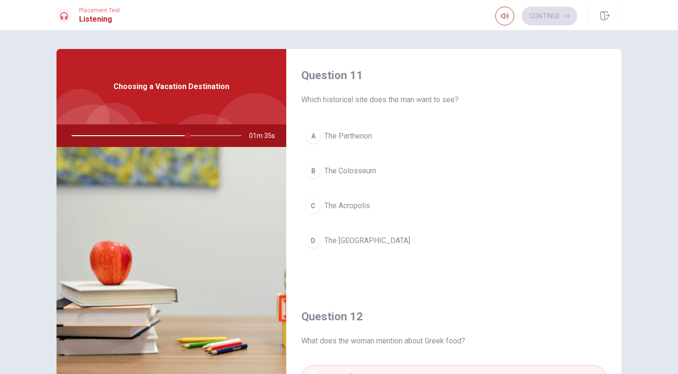
click at [313, 206] on div "C" at bounding box center [312, 205] width 15 height 15
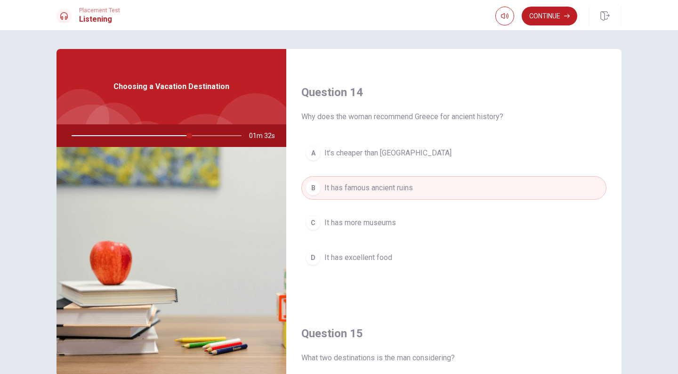
scroll to position [878, 0]
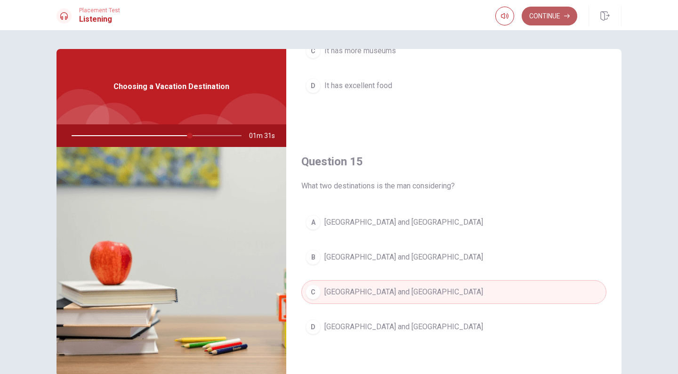
click at [546, 16] on button "Continue" at bounding box center [549, 16] width 56 height 19
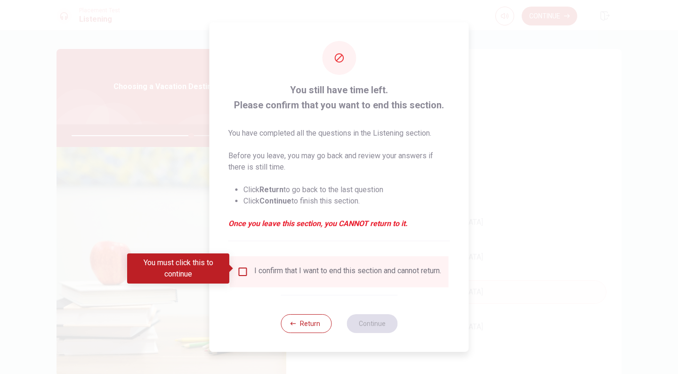
click at [242, 269] on input "You must click this to continue" at bounding box center [242, 271] width 11 height 11
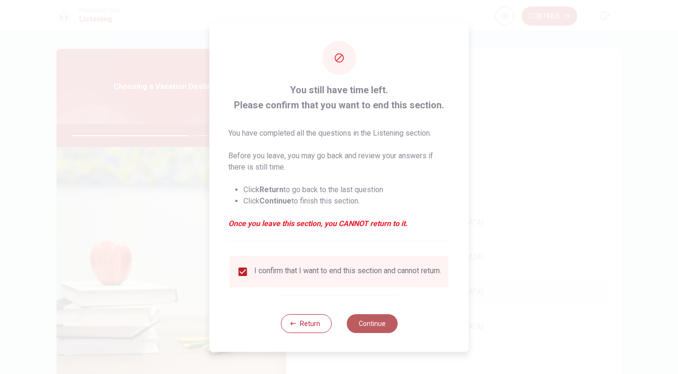
click at [378, 331] on button "Continue" at bounding box center [371, 323] width 51 height 19
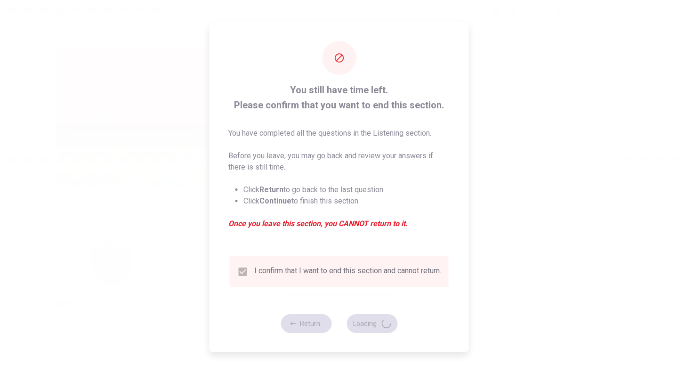
type input "71"
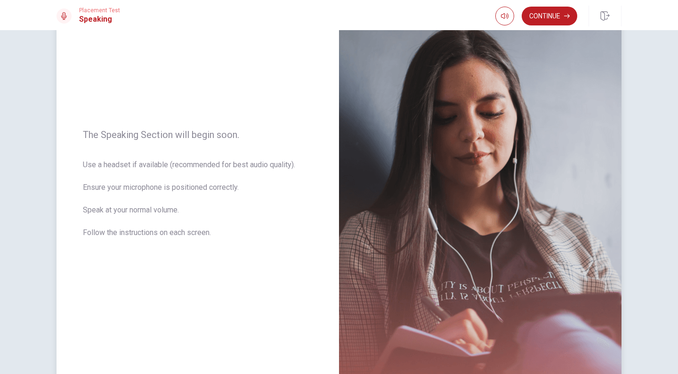
scroll to position [0, 0]
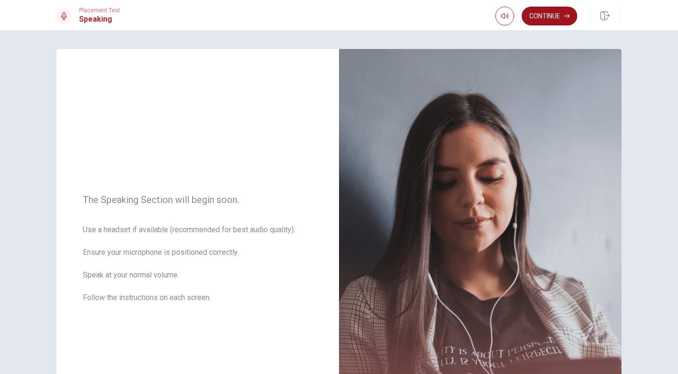
click at [560, 11] on button "Continue" at bounding box center [549, 16] width 56 height 19
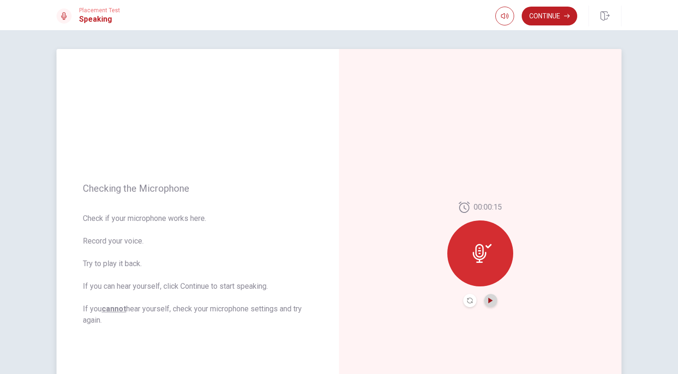
click at [488, 298] on icon "Play Audio" at bounding box center [490, 300] width 4 height 6
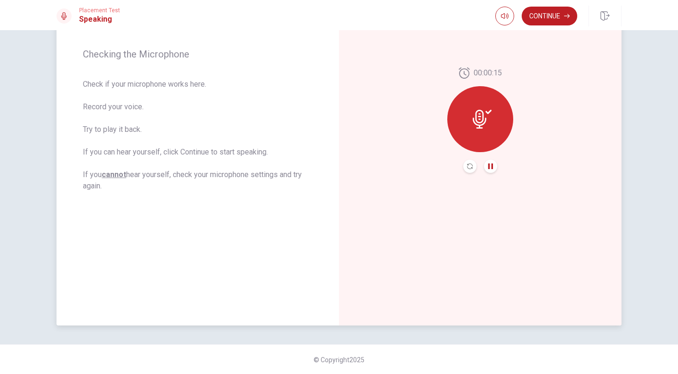
scroll to position [135, 0]
click at [467, 167] on icon "Record Again" at bounding box center [470, 166] width 6 height 6
click at [490, 165] on icon "Play Audio" at bounding box center [491, 166] width 6 height 6
click at [558, 15] on button "Continue" at bounding box center [549, 16] width 56 height 19
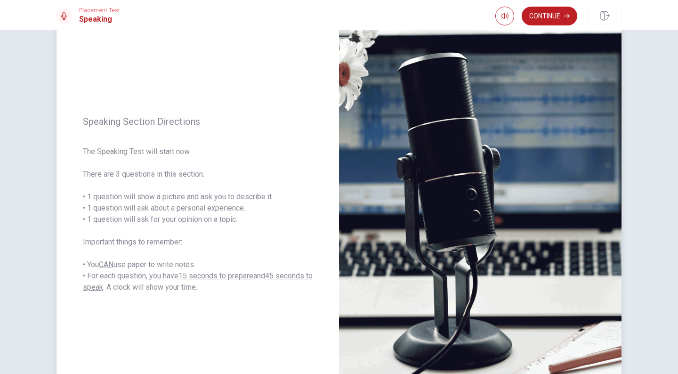
scroll to position [0, 0]
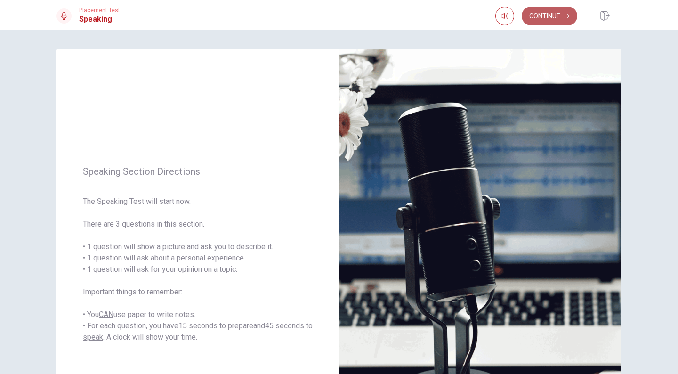
click at [560, 15] on button "Continue" at bounding box center [549, 16] width 56 height 19
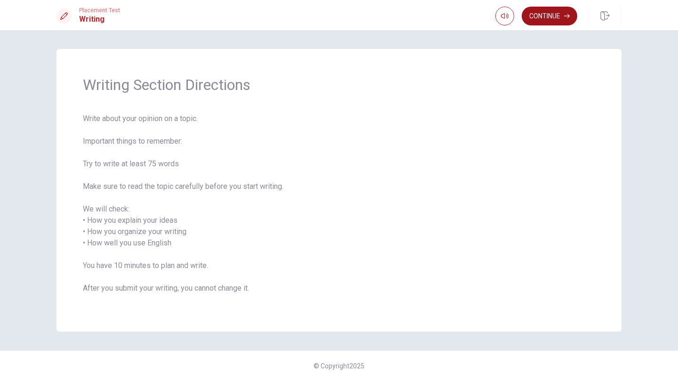
click at [554, 19] on button "Continue" at bounding box center [549, 16] width 56 height 19
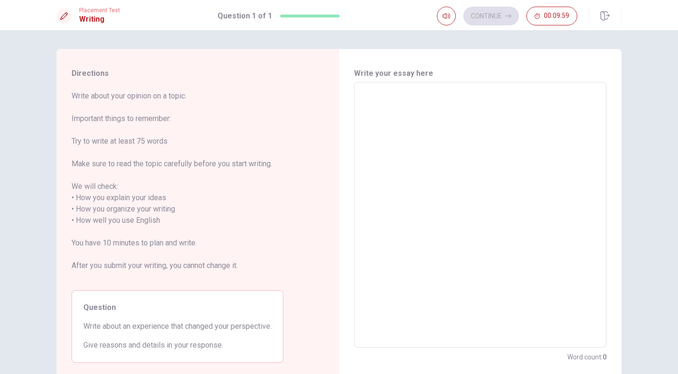
click at [394, 106] on textarea at bounding box center [479, 215] width 239 height 250
click at [378, 95] on textarea at bounding box center [479, 215] width 239 height 250
type textarea "W"
type textarea "x"
type textarea "Wh"
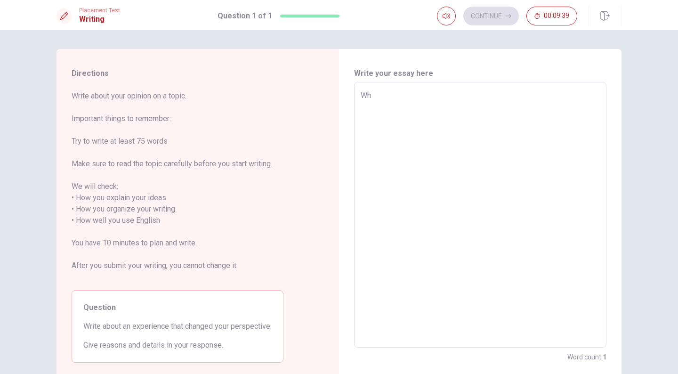
type textarea "x"
type textarea "Whe"
type textarea "x"
type textarea "When"
type textarea "x"
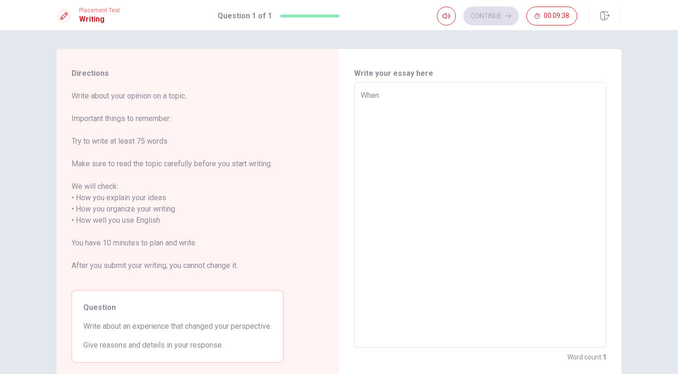
type textarea "When"
type textarea "x"
type textarea "When I"
type textarea "x"
type textarea "When I"
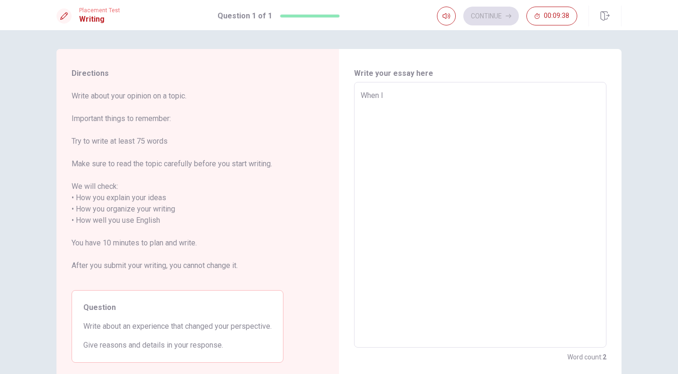
type textarea "x"
type textarea "When I s"
type textarea "x"
type textarea "When I st"
type textarea "x"
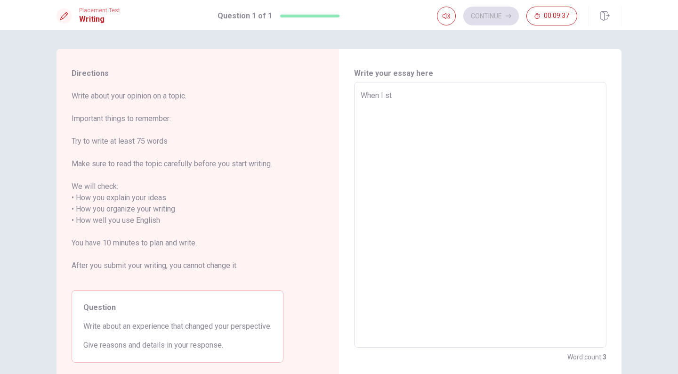
type textarea "When I sta"
type textarea "x"
type textarea "When I star"
type textarea "x"
type textarea "When I start"
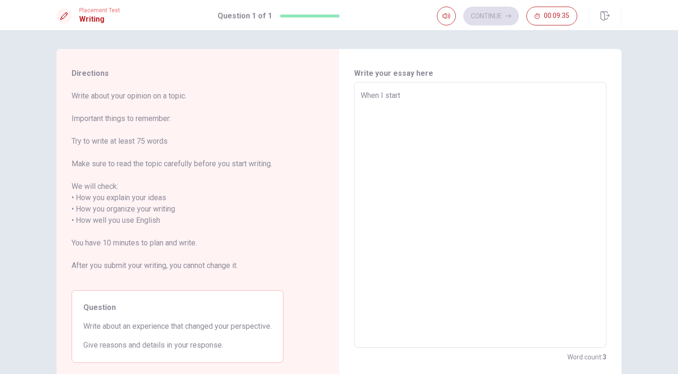
type textarea "x"
type textarea "When I start"
type textarea "x"
type textarea "When I start t"
type textarea "x"
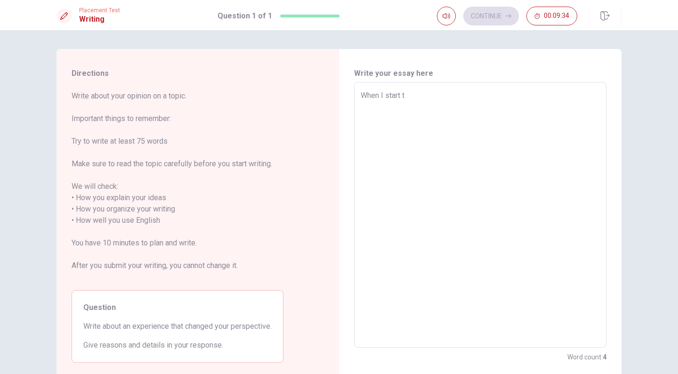
type textarea "When I start to"
type textarea "x"
type textarea "When I start to"
type textarea "x"
type textarea "When I start to t"
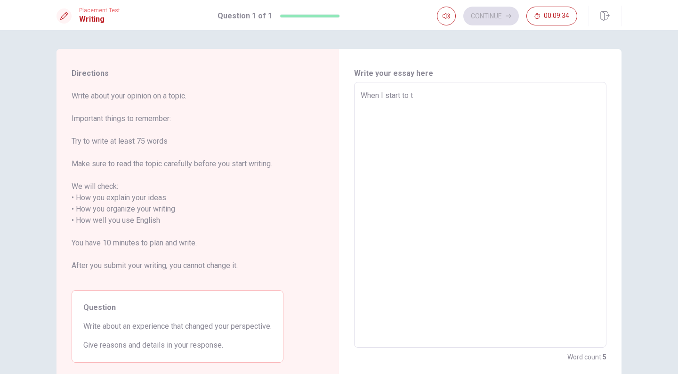
type textarea "x"
type textarea "When I start to tr"
type textarea "x"
type textarea "When I start to tra"
type textarea "x"
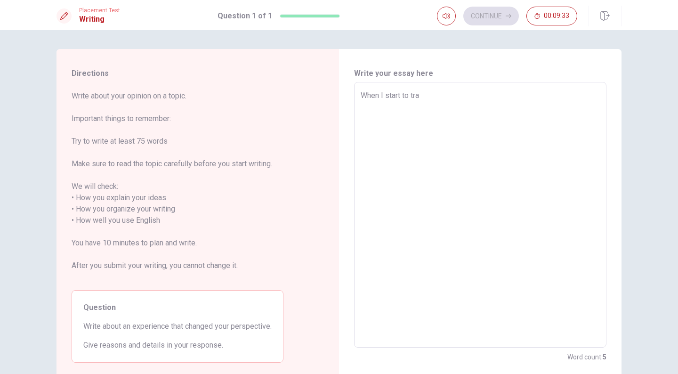
type textarea "When I start to traa"
type textarea "x"
type textarea "When I start to traav"
type textarea "x"
type textarea "When I start to traave"
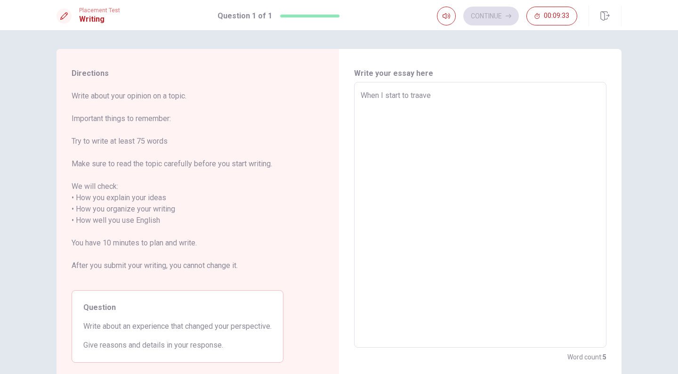
type textarea "x"
type textarea "When I start to traavel"
type textarea "x"
type textarea "When I start to traavel"
type textarea "x"
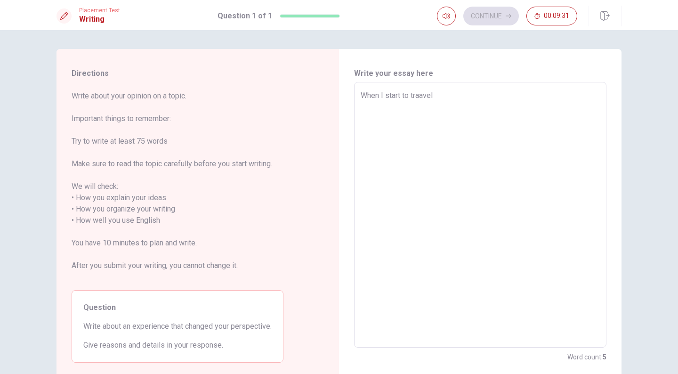
type textarea "When I start to traavel"
type textarea "x"
type textarea "When I start to traave"
type textarea "x"
type textarea "When I start to traav"
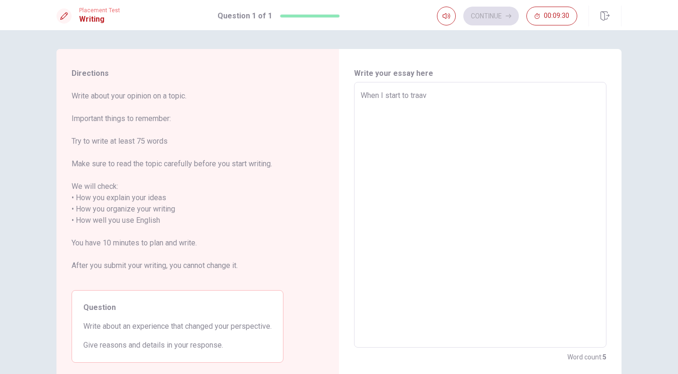
type textarea "x"
type textarea "When I start to traa"
type textarea "x"
type textarea "When I start to tra"
type textarea "x"
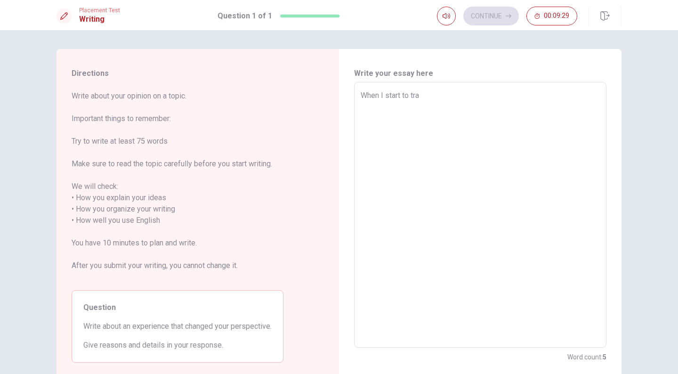
type textarea "When I start to trav"
type textarea "x"
type textarea "When I start to trave"
type textarea "x"
type textarea "When I start to travel"
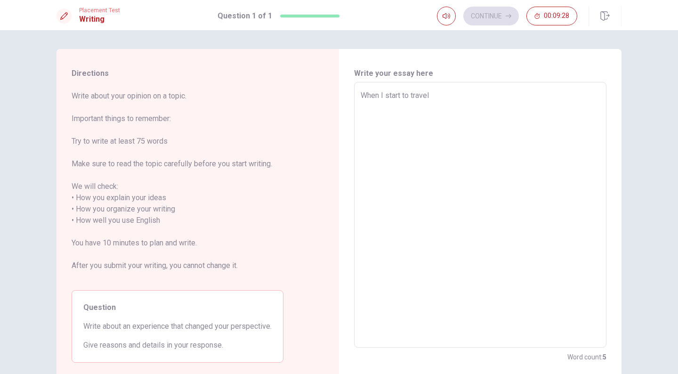
type textarea "x"
type textarea "When I start to travel"
type textarea "x"
type textarea "When I start to travel I"
type textarea "x"
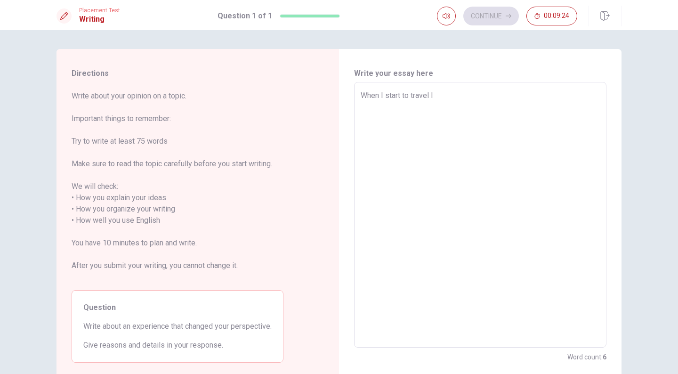
type textarea "When I start to travel I"
type textarea "x"
type textarea "When I start to travel I c"
type textarea "x"
type textarea "When I start to travel I ch"
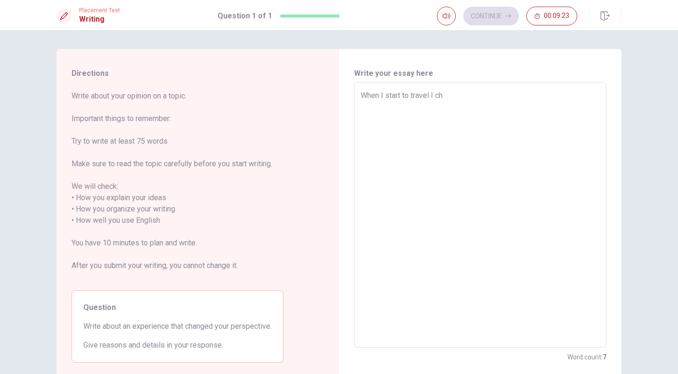
type textarea "x"
type textarea "When I start to travel I cha"
click at [397, 95] on textarea "When I start to travel I cha" at bounding box center [479, 215] width 239 height 250
type textarea "x"
type textarea "When I starte to travel I cha"
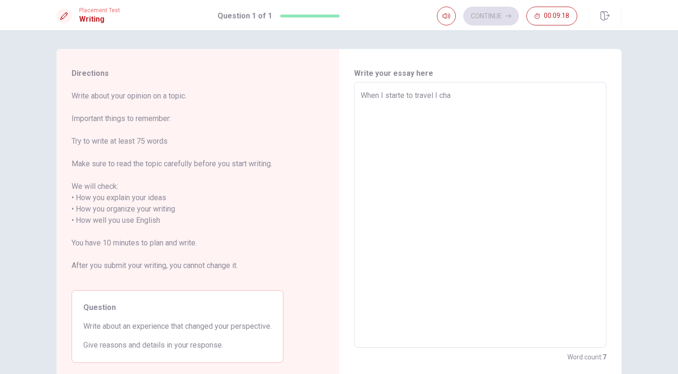
type textarea "x"
type textarea "When I started to travel I cha"
type textarea "x"
click at [435, 96] on textarea "When I started to travel I cha" at bounding box center [479, 215] width 239 height 250
type textarea "When I started to travel I cha"
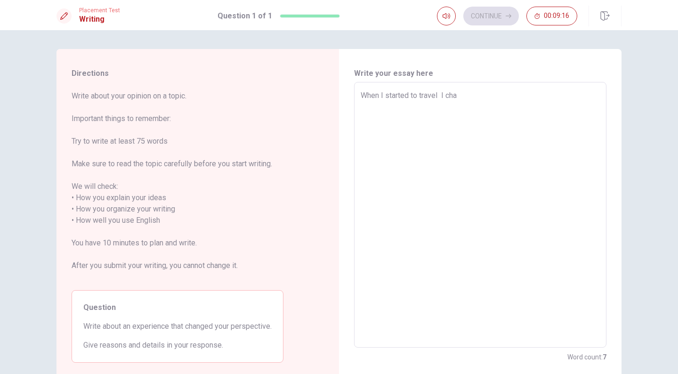
type textarea "x"
type textarea "When I started to travel t I cha"
type textarea "x"
type textarea "When I started to travel to I cha"
type textarea "x"
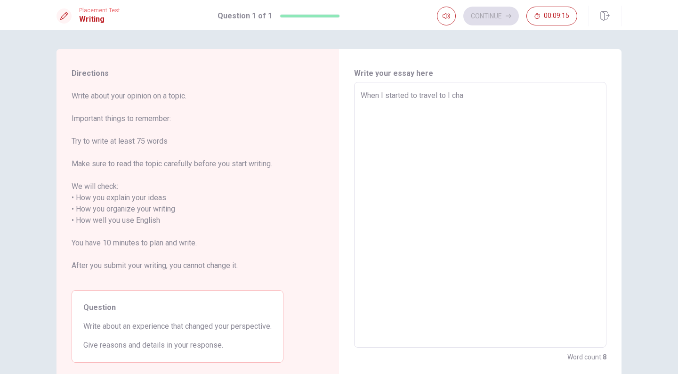
type textarea "When I started to travel to I cha"
type textarea "x"
type textarea "When I started to travel to a I cha"
type textarea "x"
type textarea "When I started to travel to an I cha"
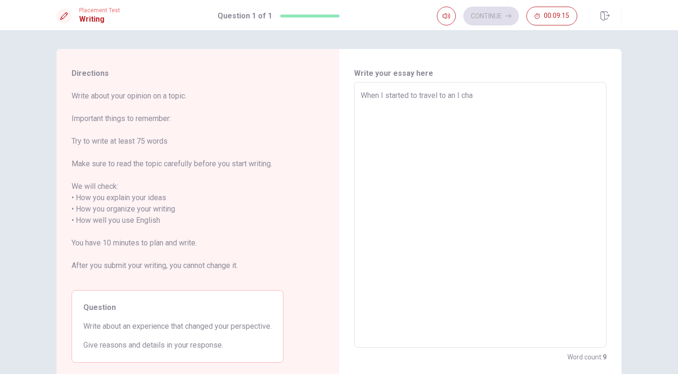
type textarea "x"
type textarea "When I started to travel to ano I cha"
type textarea "x"
type textarea "When I started to travel to anot I cha"
type textarea "x"
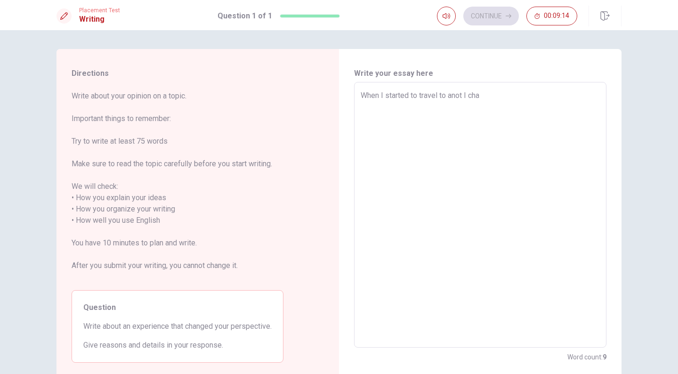
type textarea "When I started to travel to anoth I cha"
type textarea "x"
type textarea "When I started to travel to [GEOGRAPHIC_DATA] I cha"
type textarea "x"
type textarea "When I started to travel to another I cha"
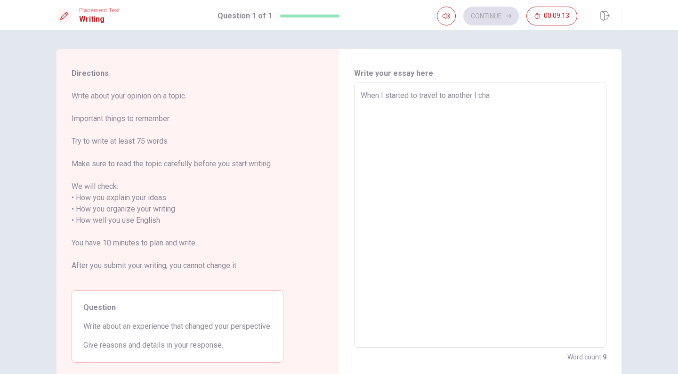
type textarea "x"
type textarea "When I started to travel to another I cha"
type textarea "x"
type textarea "When I started to travel to another c I cha"
type textarea "x"
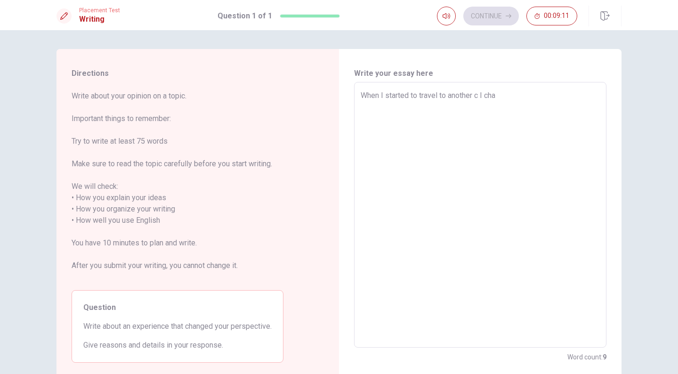
type textarea "When I started to travel to another co I cha"
type textarea "x"
type textarea "When I started to travel to another cou I cha"
type textarea "x"
type textarea "When I started to travel to another coun I cha"
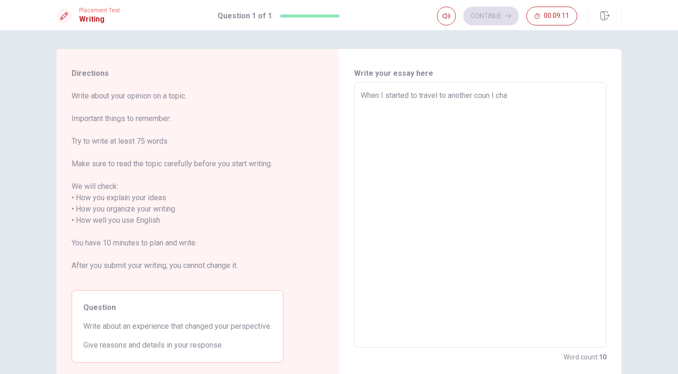
type textarea "x"
type textarea "When I started to travel to another count I cha"
type textarea "x"
type textarea "When I started to travel to another countr I cha"
type textarea "x"
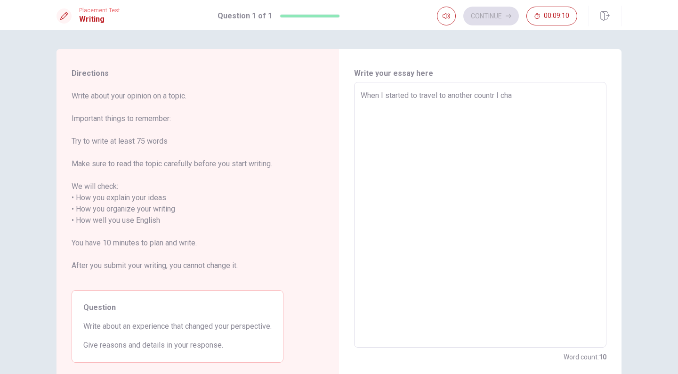
type textarea "When I started to travel to another country I cha"
click at [520, 94] on textarea "When I started to travel to another country I cha" at bounding box center [479, 215] width 239 height 250
type textarea "x"
type textarea "When I started to travel to another country I chag"
type textarea "x"
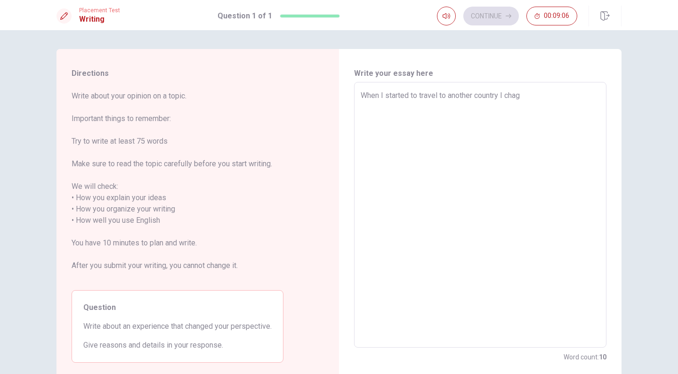
type textarea "When I started to travel to another country I chage"
type textarea "x"
type textarea "When I started to travel to another country I chaged"
type textarea "x"
type textarea "When I started to travel to another country I chaged"
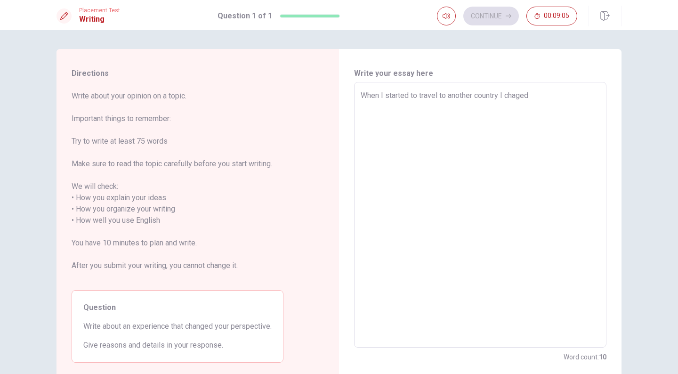
type textarea "x"
type textarea "When I started to travel to another country I chaged m"
type textarea "x"
type textarea "When I started to travel to another country I chaged my"
type textarea "x"
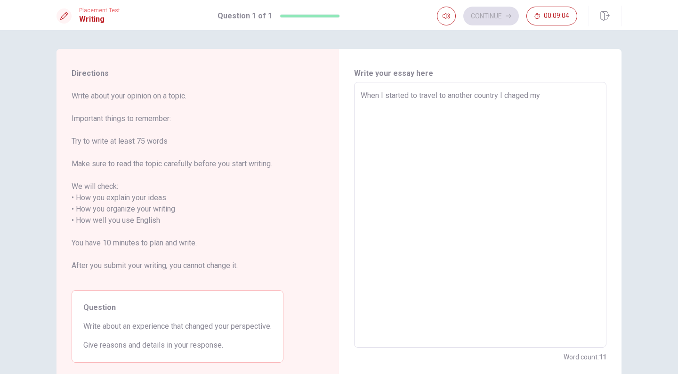
type textarea "When I started to travel to another country I chaged my"
type textarea "x"
type textarea "When I started to travel to another country I chaged my p"
type textarea "x"
type textarea "When I started to travel to another country I chaged my pe"
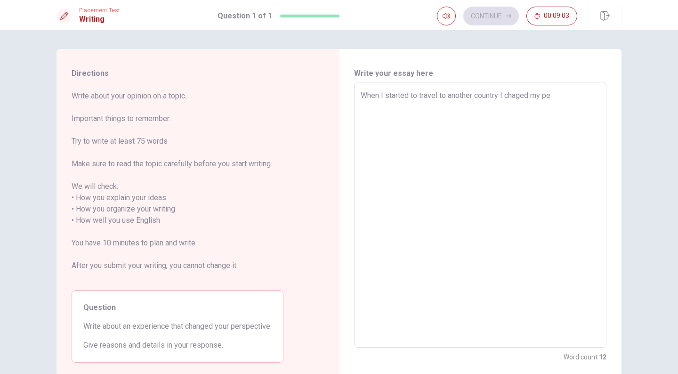
type textarea "x"
type textarea "When I started to travel to another country I chaged my per"
type textarea "x"
type textarea "When I started to travel to another country I chaged my pers"
type textarea "x"
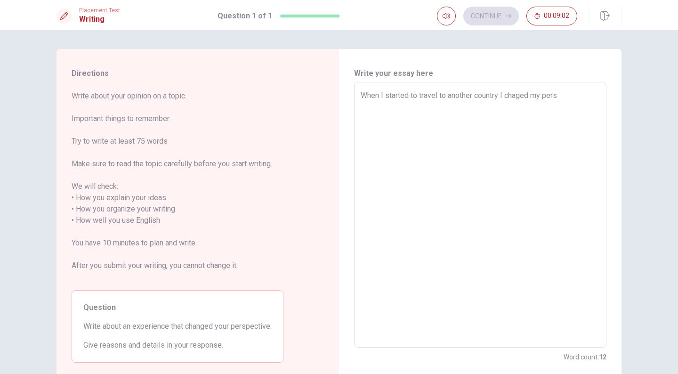
type textarea "When I started to travel to another country I chaged my persp"
type textarea "x"
type textarea "When I started to travel to another country I chaged my perspe"
type textarea "x"
type textarea "When I started to travel to another country I chaged my perspec"
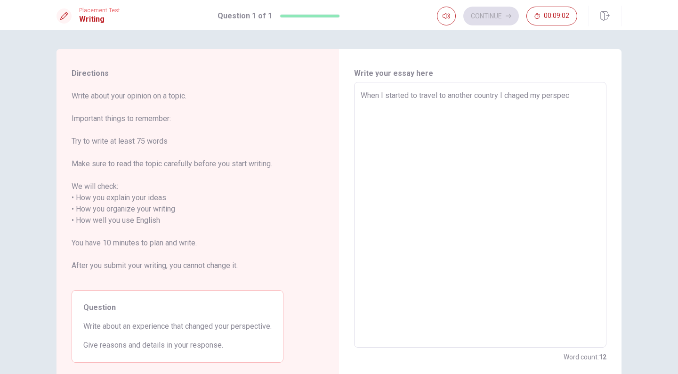
type textarea "x"
type textarea "When I started to travel to another country I chaged my perspect"
type textarea "x"
type textarea "When I started to travel to another country I chaged my perspecti"
type textarea "x"
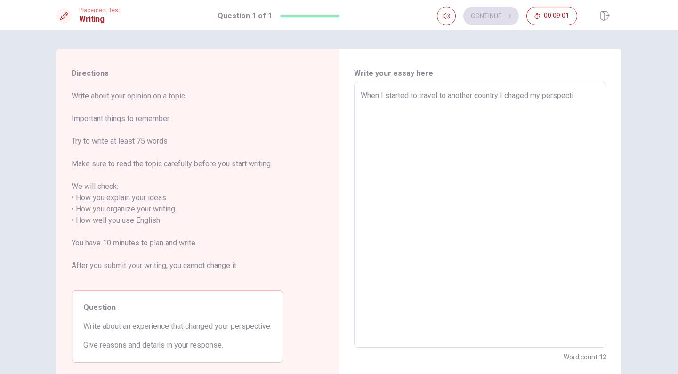
type textarea "When I started to travel to another country I chaged my perspectiv"
type textarea "x"
type textarea "When I started to travel to another country I chaged my perspective"
type textarea "x"
type textarea "When I started to travel to another country I chaged my perspective"
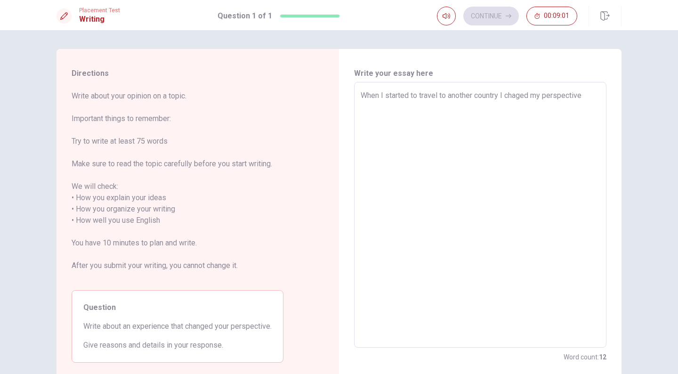
type textarea "x"
type textarea "When I started to travel to another country I chaged my perspective a"
type textarea "x"
type textarea "When I started to travel to another country I chaged my perspective ab"
type textarea "x"
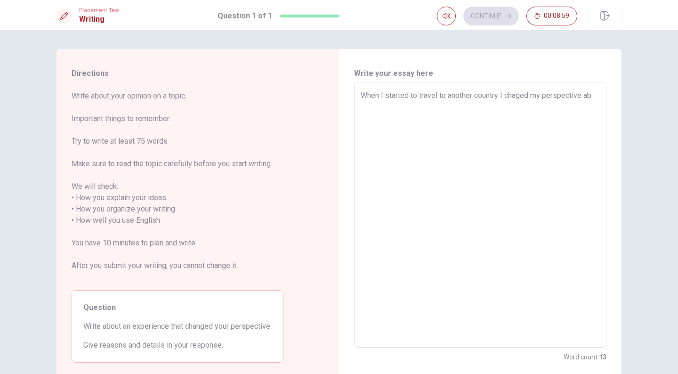
type textarea "When I started to travel to another country I chaged my perspective abo"
type textarea "x"
type textarea "When I started to travel to another country I chaged my perspective abou"
type textarea "x"
type textarea "When I started to travel to another country I chaged my perspective about"
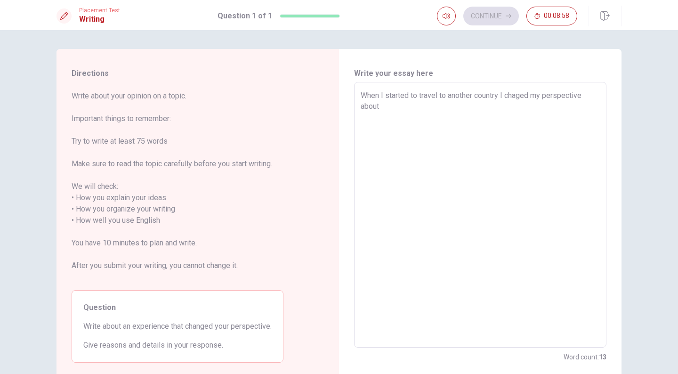
type textarea "x"
type textarea "When I started to travel to another country I chaged my perspective about"
type textarea "x"
type textarea "When I started to travel to another country I chaged my perspective about s"
type textarea "x"
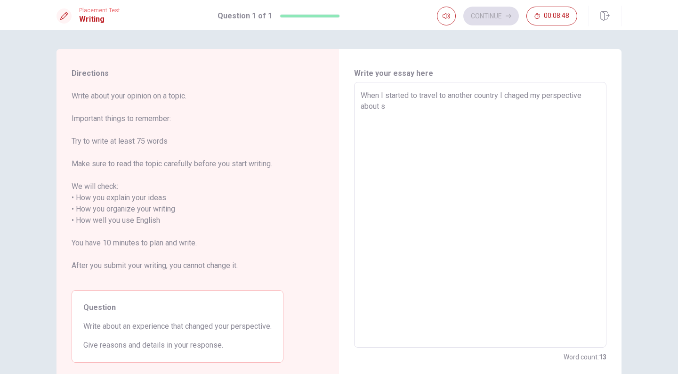
type textarea "When I started to travel to another country I chaged my perspective about su"
type textarea "x"
type textarea "When I started to travel to another country I chaged my perspective about suc"
type textarea "x"
type textarea "When I started to travel to another country I chaged my perspective about su"
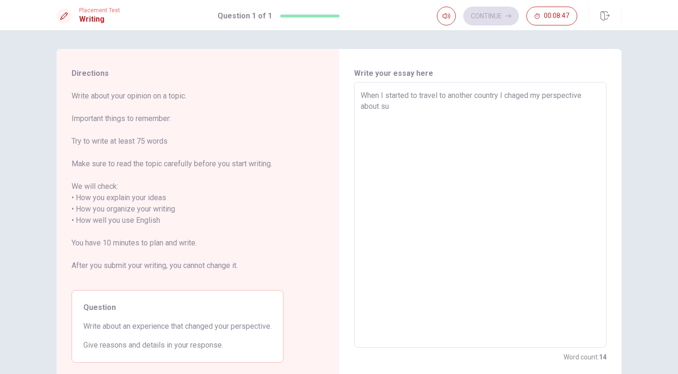
type textarea "x"
type textarea "When I started to travel to another country I chaged my perspective about s"
type textarea "x"
type textarea "When I started to travel to another country I chaged my perspective about se"
type textarea "x"
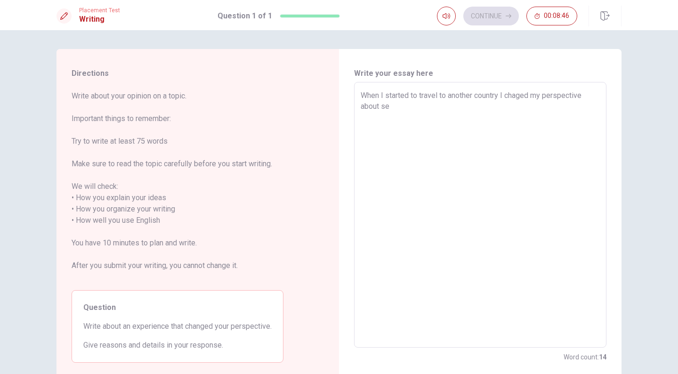
type textarea "When I started to travel to another country I chaged my perspective about sec"
type textarea "x"
type textarea "When I started to travel to another country I chaged my perspective about secu"
type textarea "x"
type textarea "When I started to travel to another country I chaged my perspective about secur"
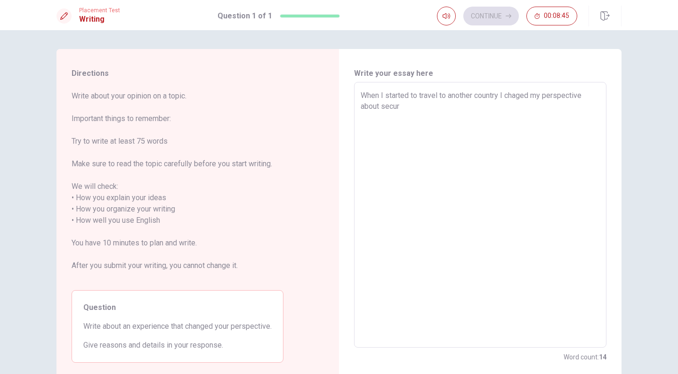
type textarea "x"
type textarea "When I started to travel to another country I chaged my perspective about securi"
type textarea "x"
type textarea "When I started to travel to another country I chaged my perspective about secur…"
type textarea "x"
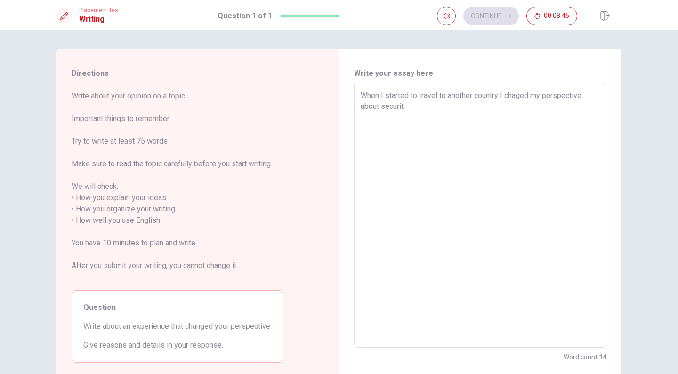
type textarea "When I started to travel to another country I chaged my perspective about secur…"
type textarea "x"
type textarea "When I started to travel to another country I chaged my perspective about secur…"
type textarea "x"
type textarea "When I started to travel to another country I chaged my perspective about secur…"
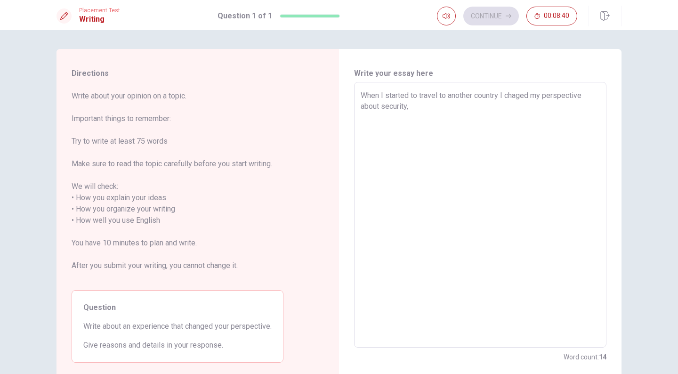
type textarea "x"
type textarea "When I started to travel to another country I chaged my perspective about secur…"
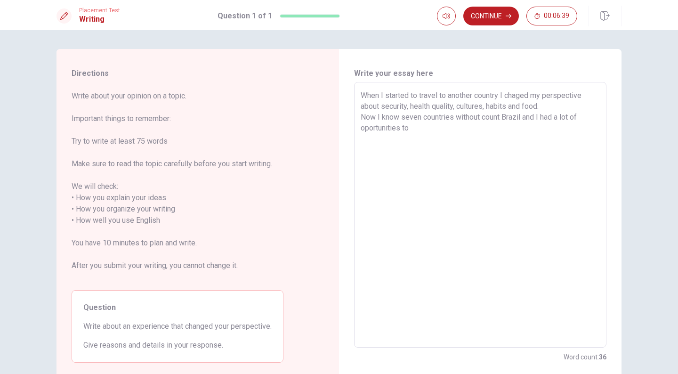
click at [448, 95] on textarea "When I started to travel to another country I chaged my perspective about secur…" at bounding box center [479, 215] width 239 height 250
click at [490, 95] on textarea "When I started to travel to other country I chaged my perspective about securit…" at bounding box center [479, 215] width 239 height 250
click at [454, 117] on textarea "When I started to travel to other countries I chaged my perspective about secur…" at bounding box center [479, 215] width 239 height 250
click at [580, 117] on textarea "When I started to travel to other countries I chaged my perspective about secur…" at bounding box center [479, 215] width 239 height 250
click at [476, 128] on textarea "When I started to travel to other countries I chaged my perspective about secur…" at bounding box center [479, 215] width 239 height 250
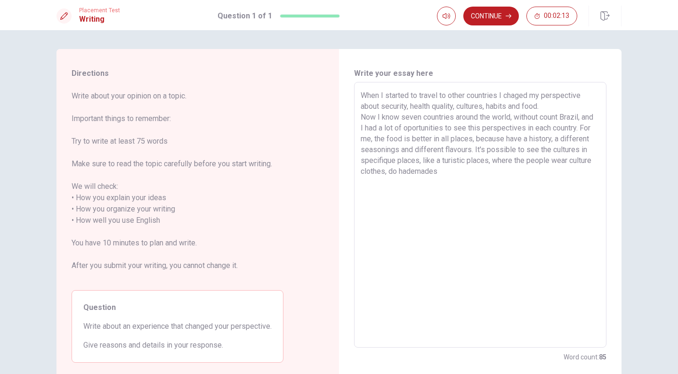
click at [439, 171] on textarea "When I started to travel to other countries I chaged my perspective about secur…" at bounding box center [479, 215] width 239 height 250
click at [430, 170] on textarea "When I started to travel to other countries I chaged my perspective about secur…" at bounding box center [479, 215] width 239 height 250
click at [514, 171] on textarea "When I started to travel to other countries I chaged my perspective about secur…" at bounding box center [479, 215] width 239 height 250
click at [486, 171] on textarea "When I started to travel to other countries I chaged my perspective about secur…" at bounding box center [479, 215] width 239 height 250
click at [512, 170] on textarea "When I started to travel to other countries I chaged my perspective about secur…" at bounding box center [479, 215] width 239 height 250
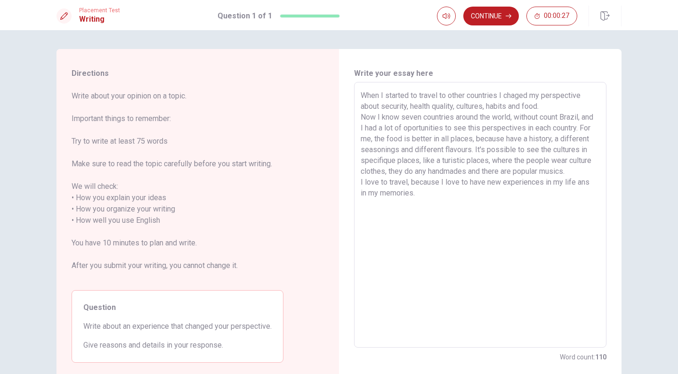
click at [581, 192] on textarea "When I started to travel to other countries I chaged my perspective about secur…" at bounding box center [479, 215] width 239 height 250
click at [418, 206] on textarea "When I started to travel to other countries I chaged my perspective about secur…" at bounding box center [479, 215] width 239 height 250
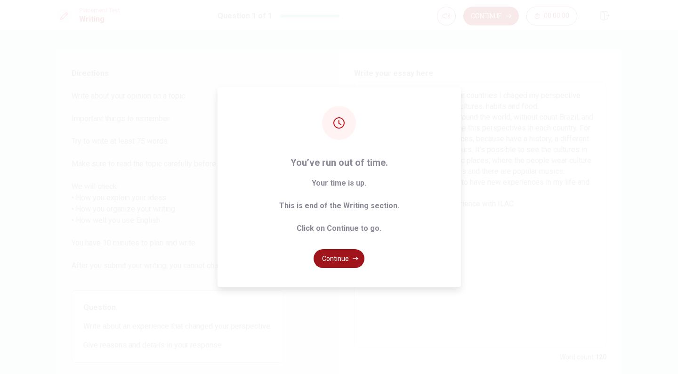
click at [334, 259] on button "Continue" at bounding box center [338, 258] width 51 height 19
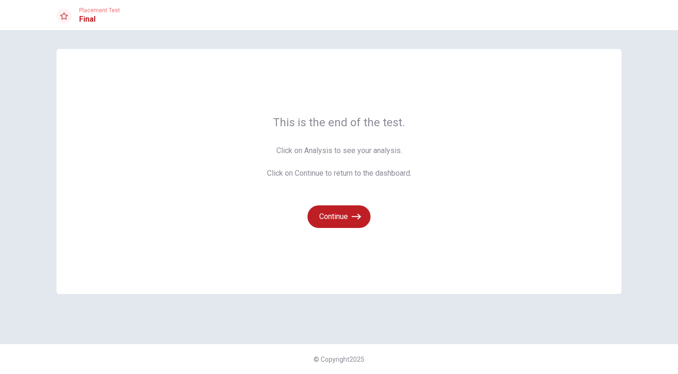
drag, startPoint x: 325, startPoint y: 152, endPoint x: 345, endPoint y: 152, distance: 20.2
click at [325, 152] on span "Click on Analysis to see your analysis. Click on Continue to return to the dash…" at bounding box center [339, 162] width 144 height 34
click at [424, 147] on div "This is the end of the test. Click on Analysis to see your analysis. Click on C…" at bounding box center [338, 171] width 565 height 245
click at [435, 241] on div "This is the end of the test. Click on Analysis to see your analysis. Click on C…" at bounding box center [338, 171] width 565 height 245
click at [308, 268] on div "This is the end of the test. Click on Analysis to see your analysis. Click on C…" at bounding box center [338, 171] width 565 height 245
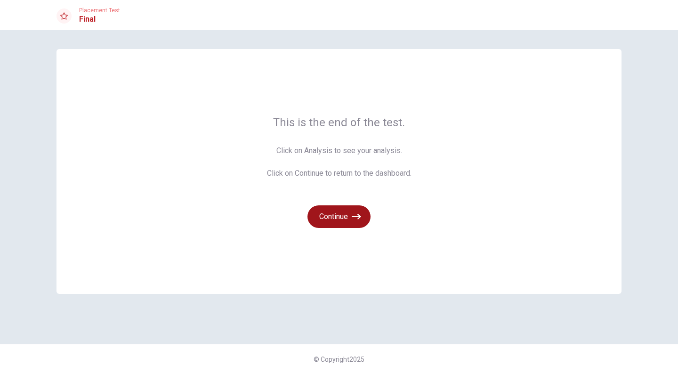
click at [326, 215] on button "Continue" at bounding box center [338, 216] width 63 height 23
